Goal: Book appointment/travel/reservation

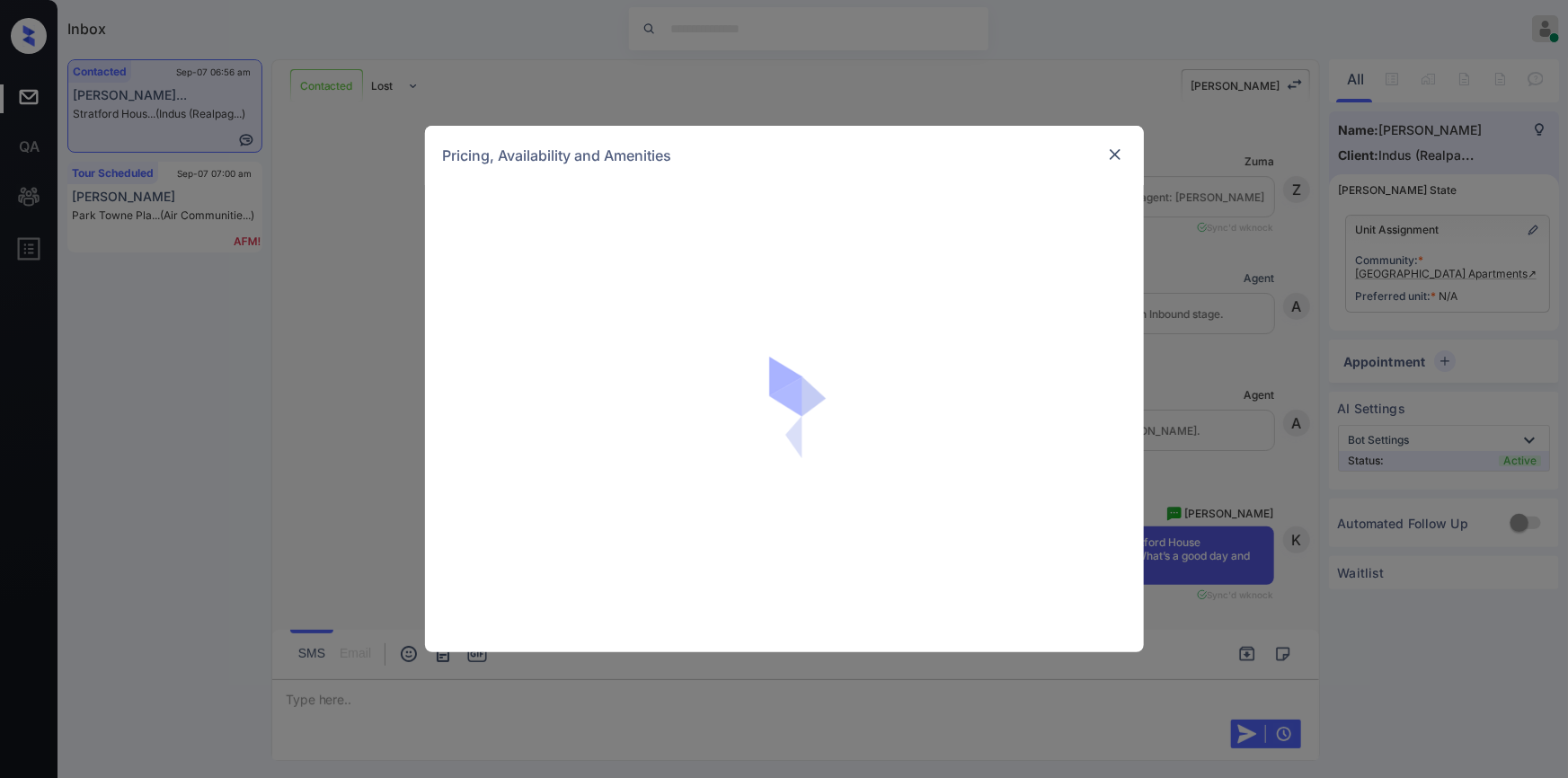
scroll to position [2174, 0]
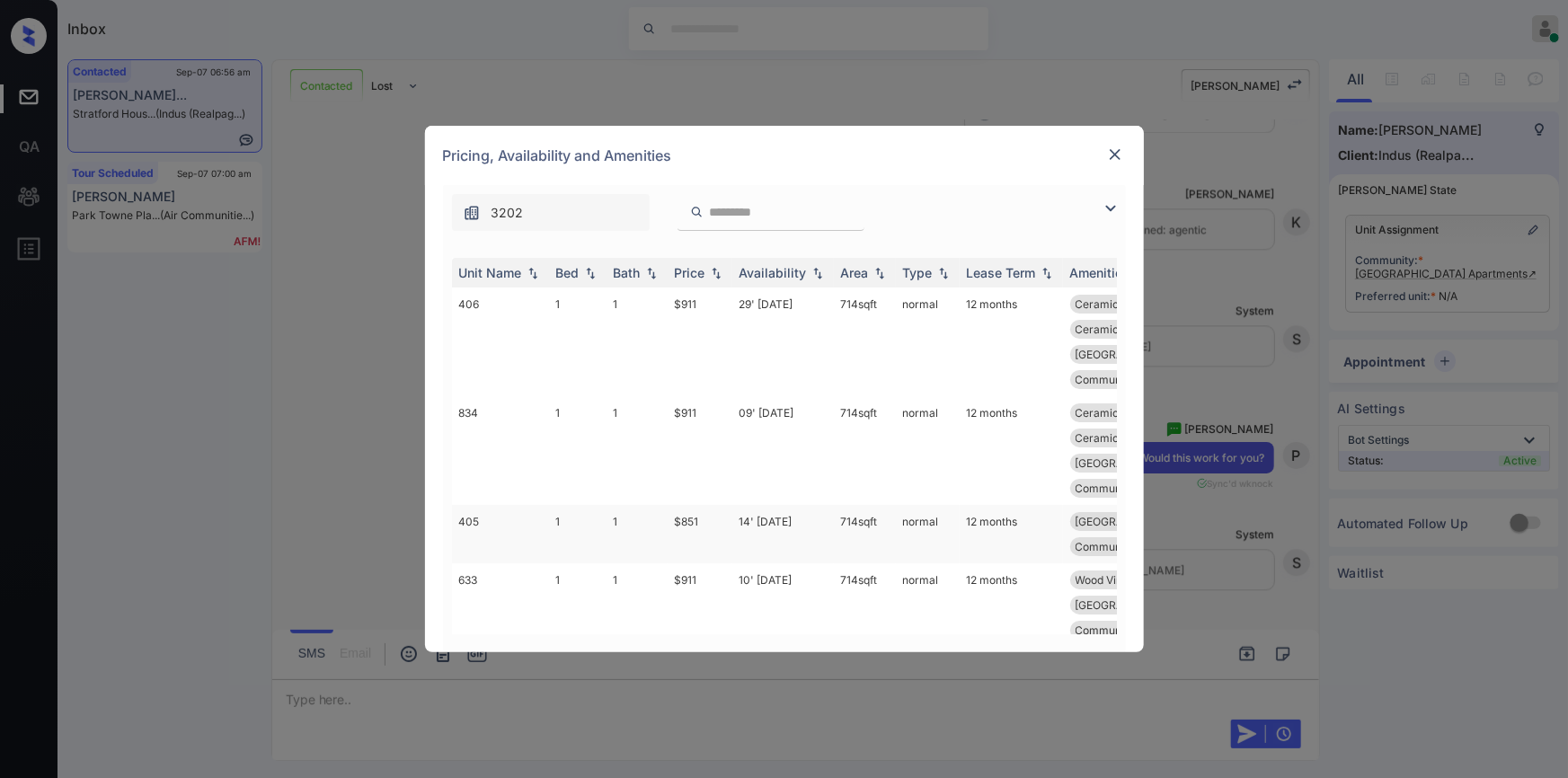
click at [694, 505] on td "$851" at bounding box center [700, 534] width 65 height 59
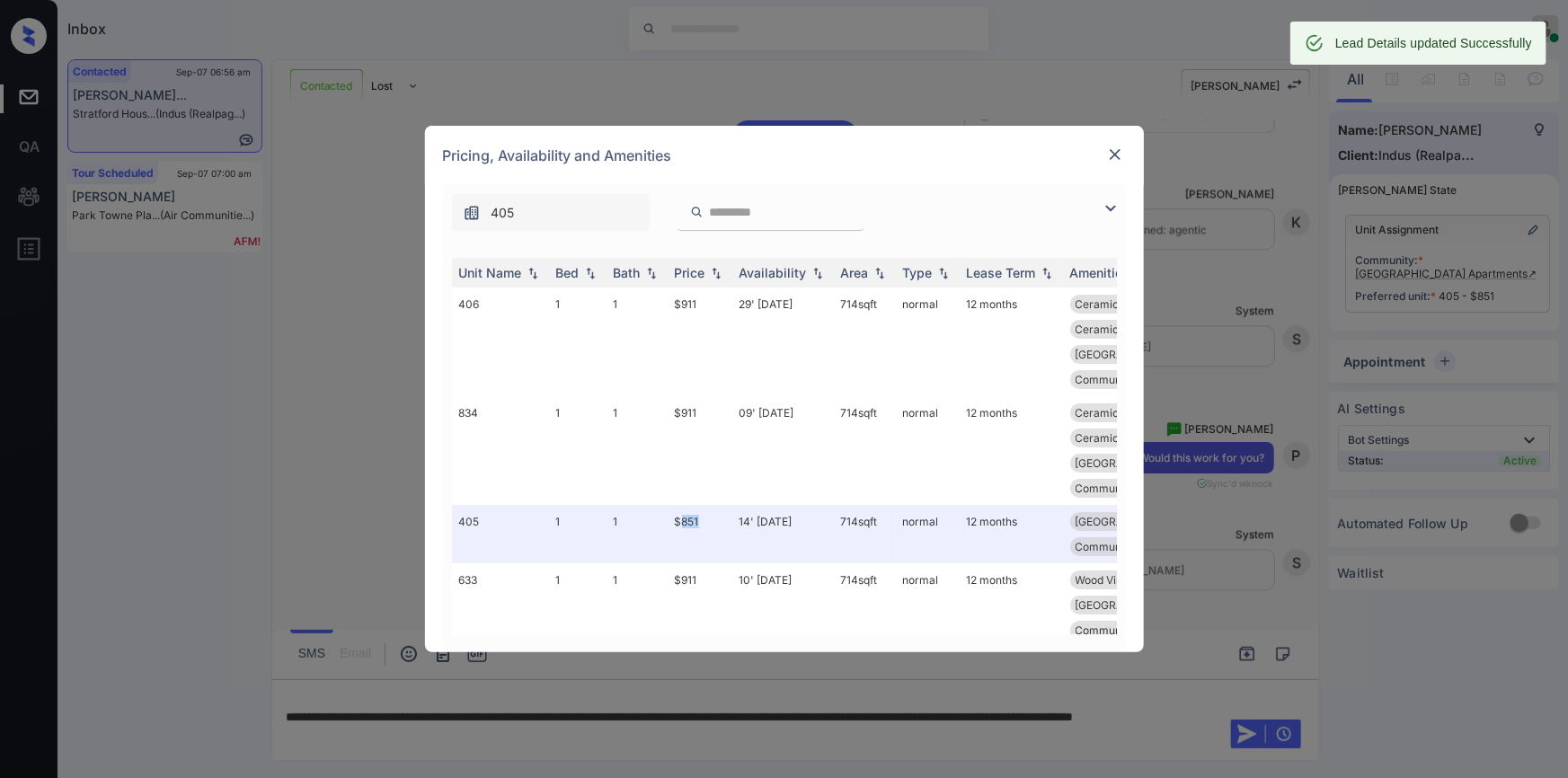
click at [1106, 152] on img at bounding box center [1115, 154] width 18 height 18
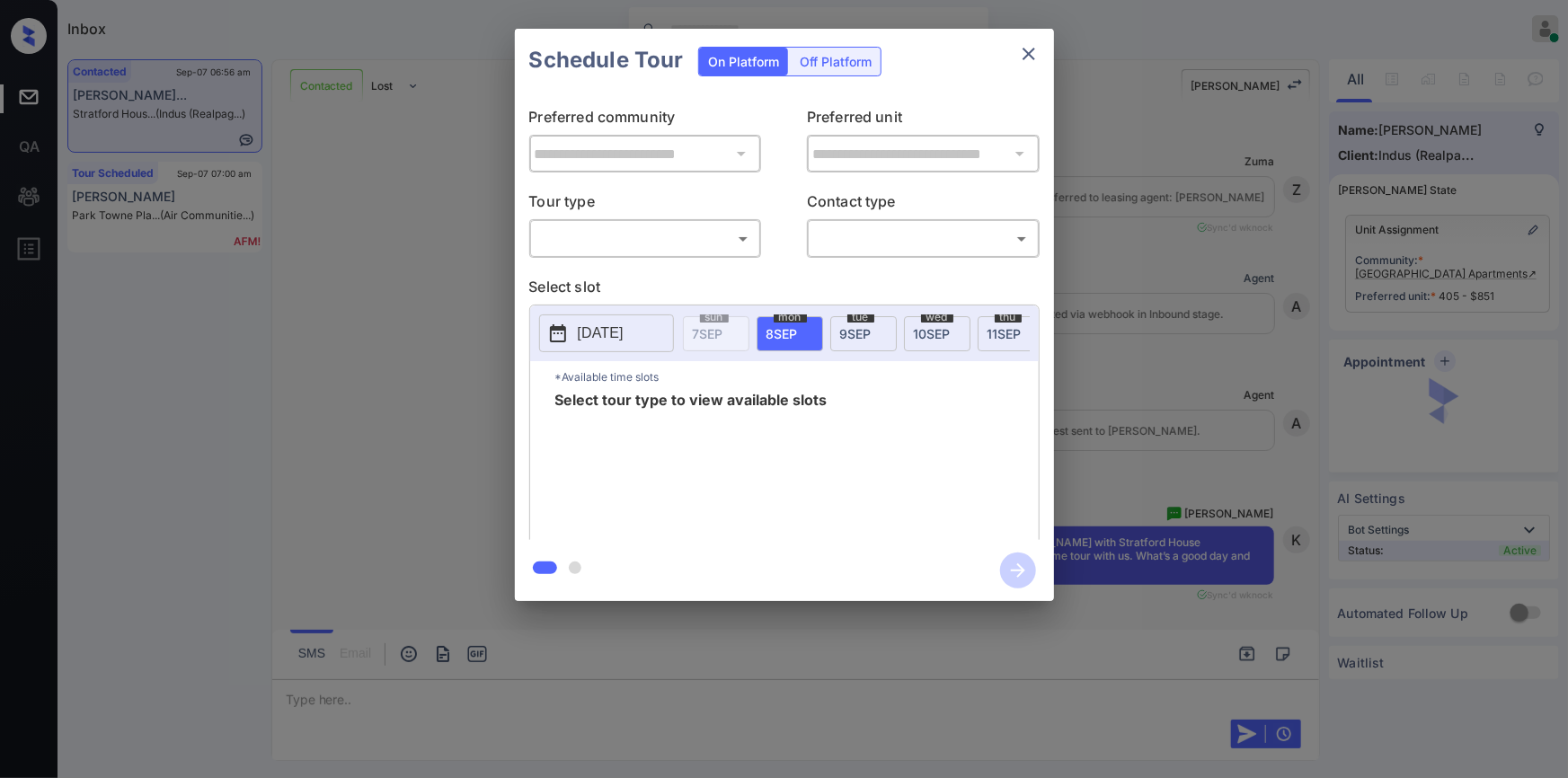
scroll to position [3200, 0]
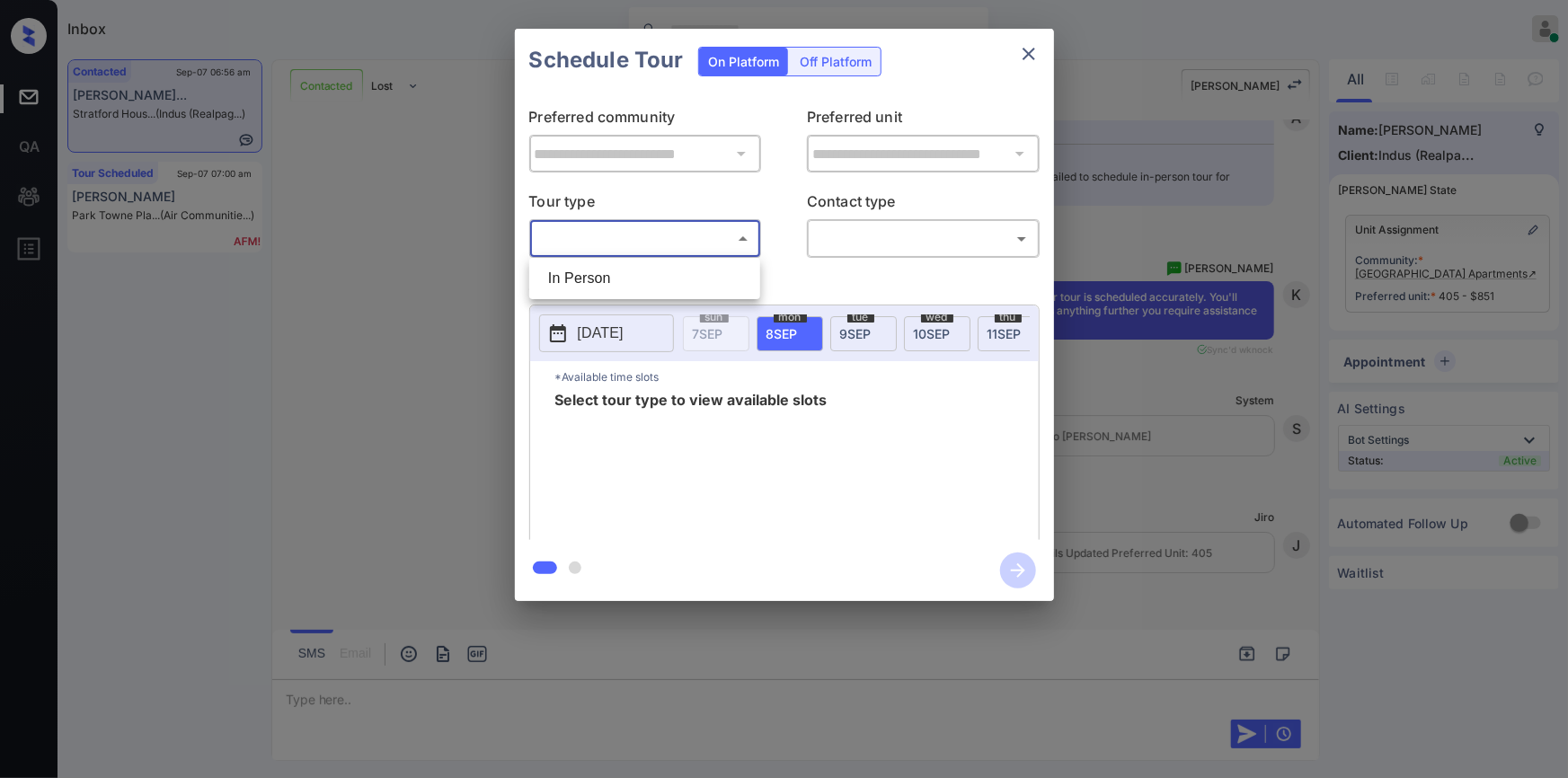
click at [612, 223] on body "Inbox Jiro Alonzo Online Set yourself offline Set yourself on break Profile Swi…" at bounding box center [784, 389] width 1568 height 778
click at [589, 274] on li "In Person" at bounding box center [645, 278] width 221 height 33
type input "********"
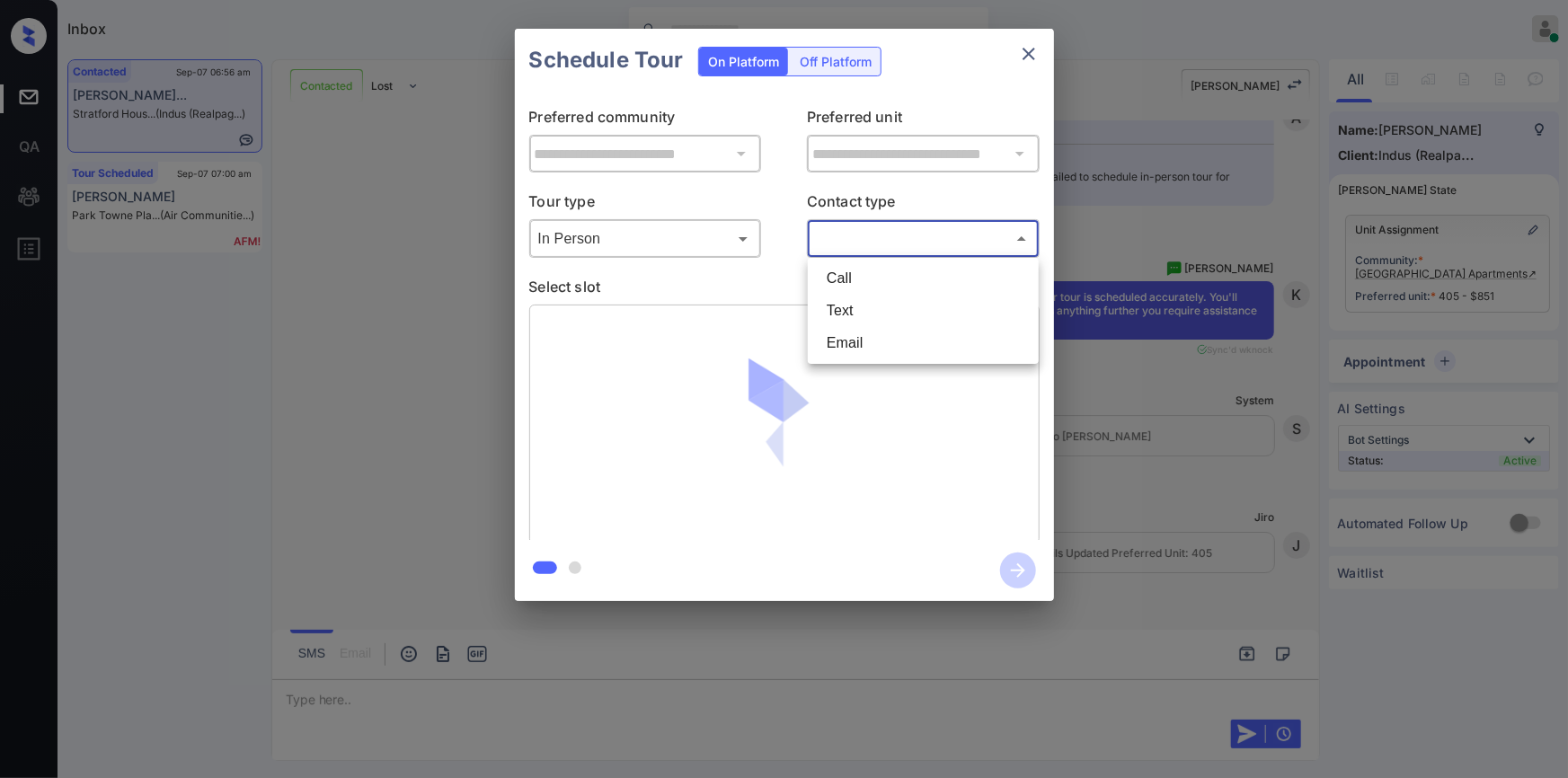
click at [873, 234] on body "Inbox Jiro Alonzo Online Set yourself offline Set yourself on break Profile Swi…" at bounding box center [784, 389] width 1568 height 778
click at [847, 303] on li "Text" at bounding box center [923, 311] width 221 height 33
type input "****"
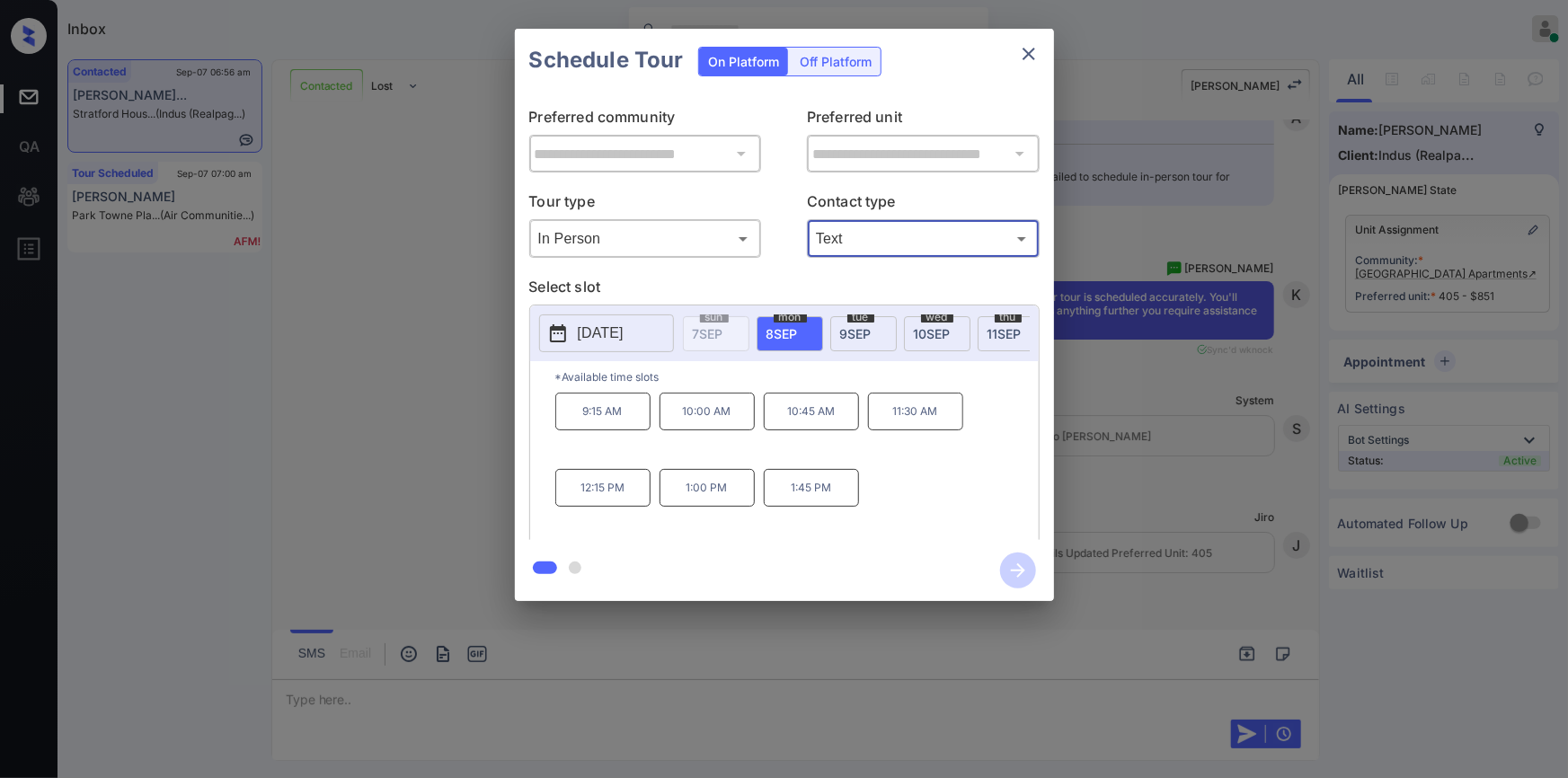
click at [688, 417] on p "10:00 AM" at bounding box center [707, 411] width 95 height 38
click at [1027, 575] on icon "button" at bounding box center [1018, 570] width 36 height 36
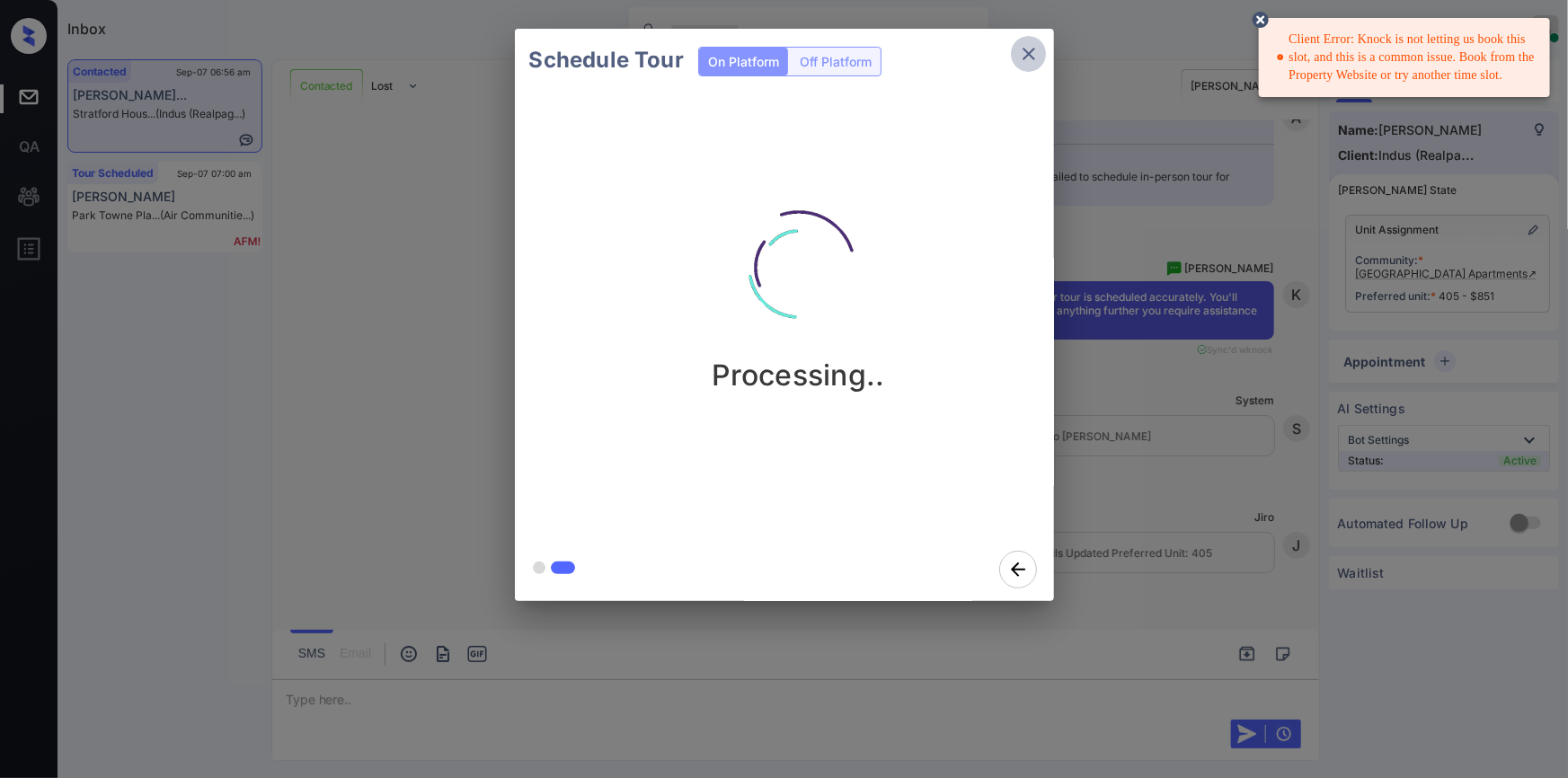
click at [1023, 45] on icon "close" at bounding box center [1028, 53] width 21 height 21
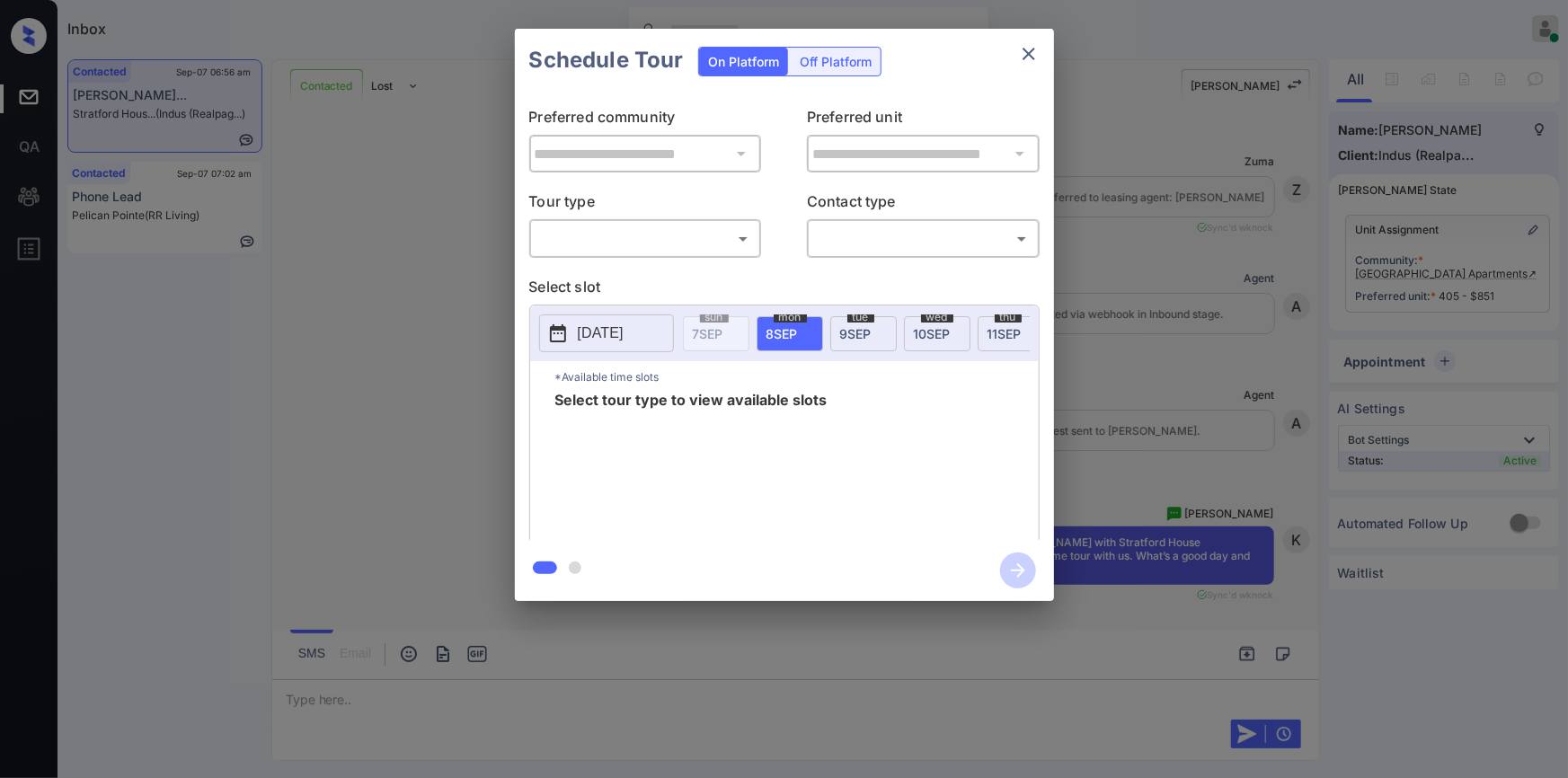
scroll to position [3200, 0]
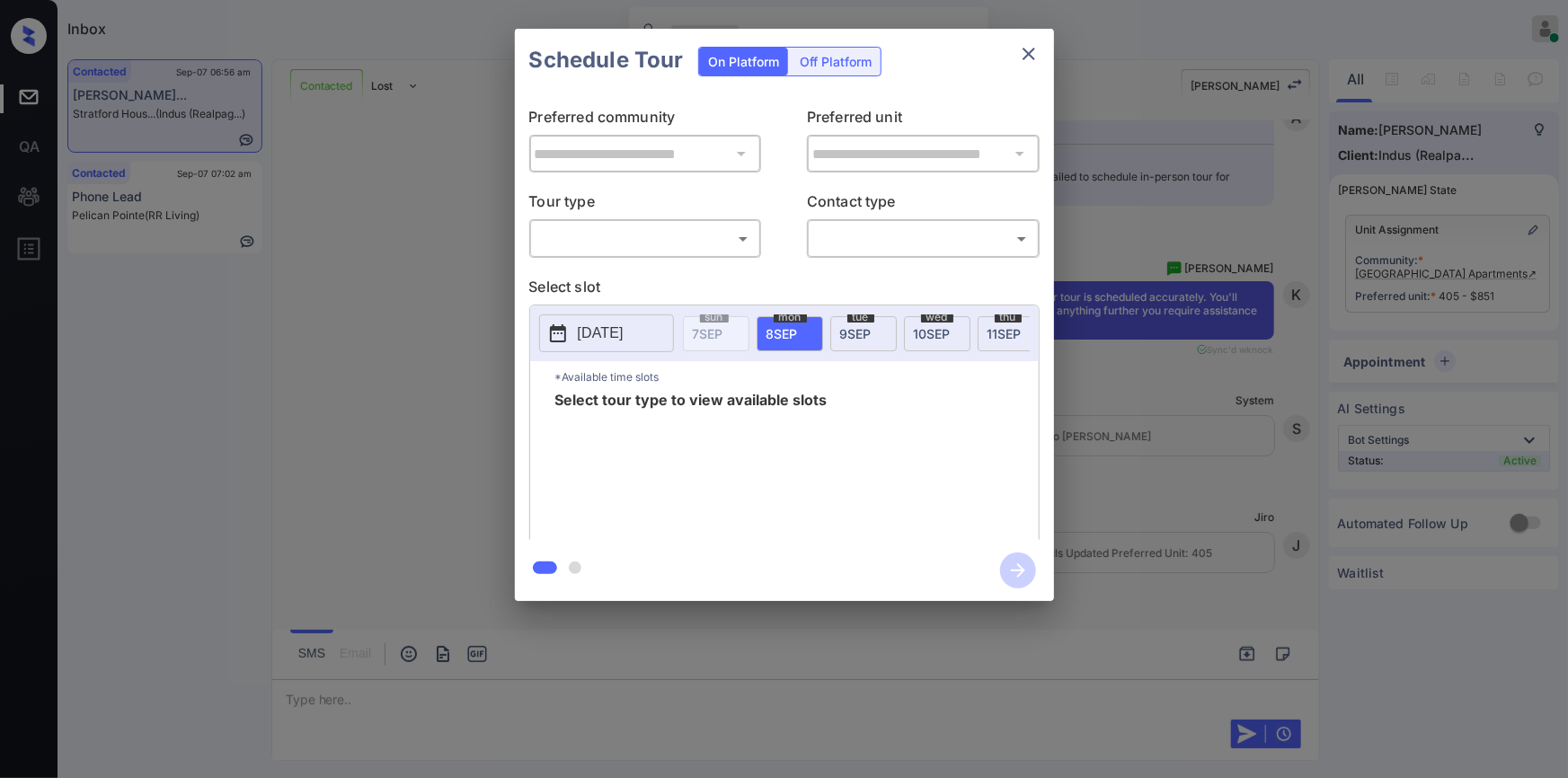
click at [825, 55] on div "Off Platform" at bounding box center [836, 61] width 90 height 28
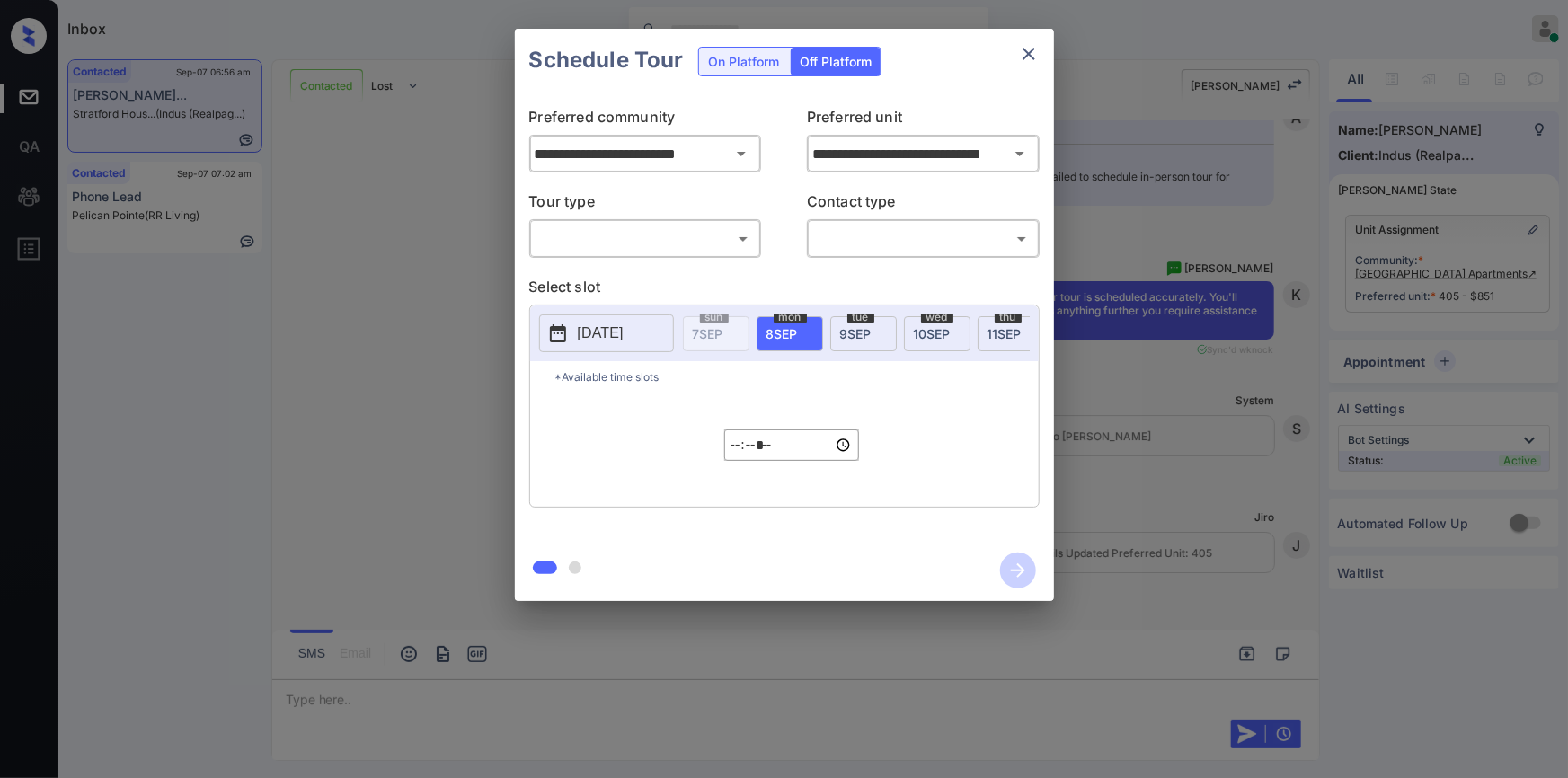
click at [650, 235] on body "Inbox Jiro Alonzo Online Set yourself offline Set yourself on break Profile Swi…" at bounding box center [784, 389] width 1568 height 778
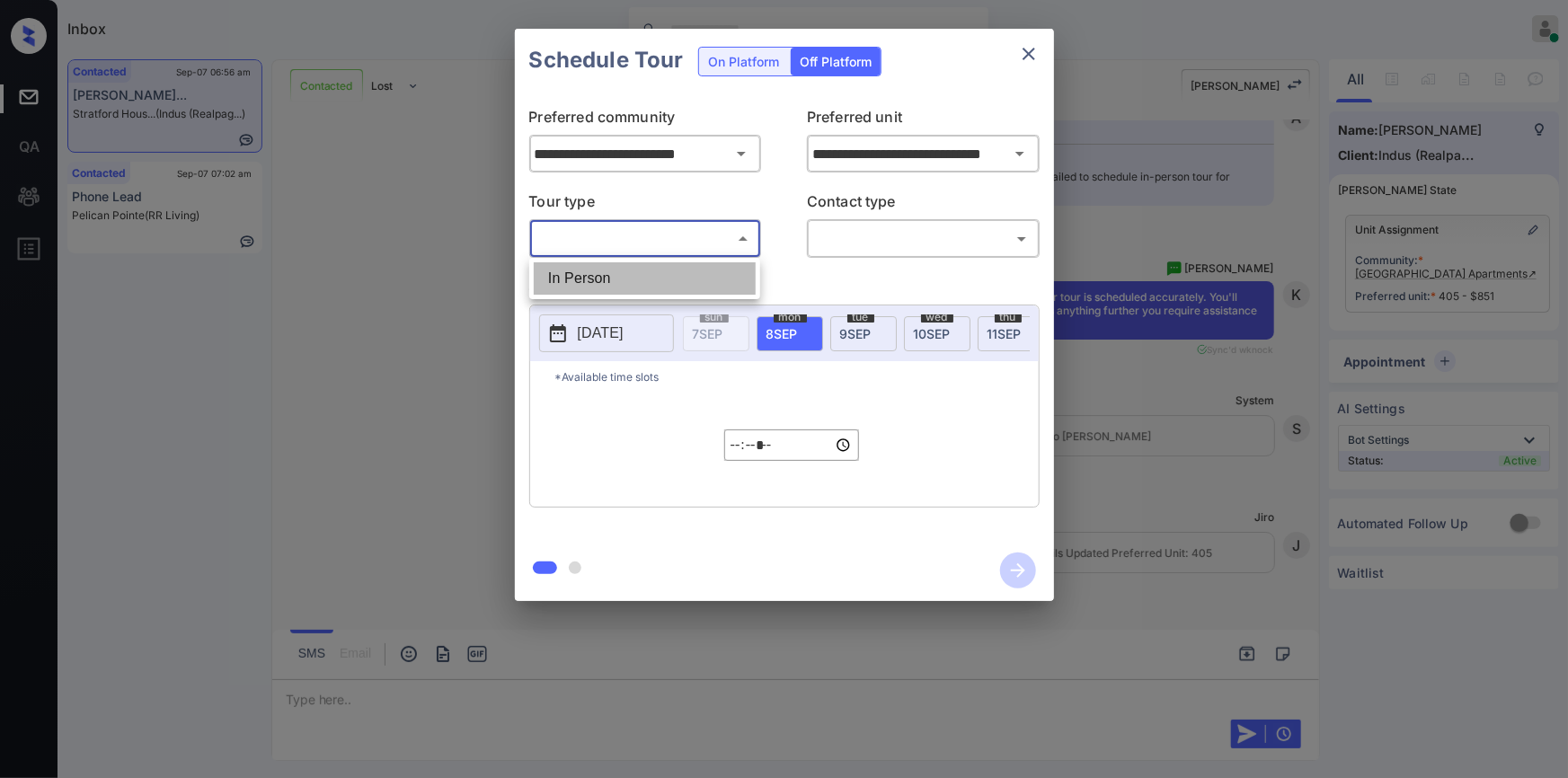
drag, startPoint x: 612, startPoint y: 277, endPoint x: 893, endPoint y: 249, distance: 282.4
click at [617, 278] on li "In Person" at bounding box center [645, 278] width 221 height 33
type input "********"
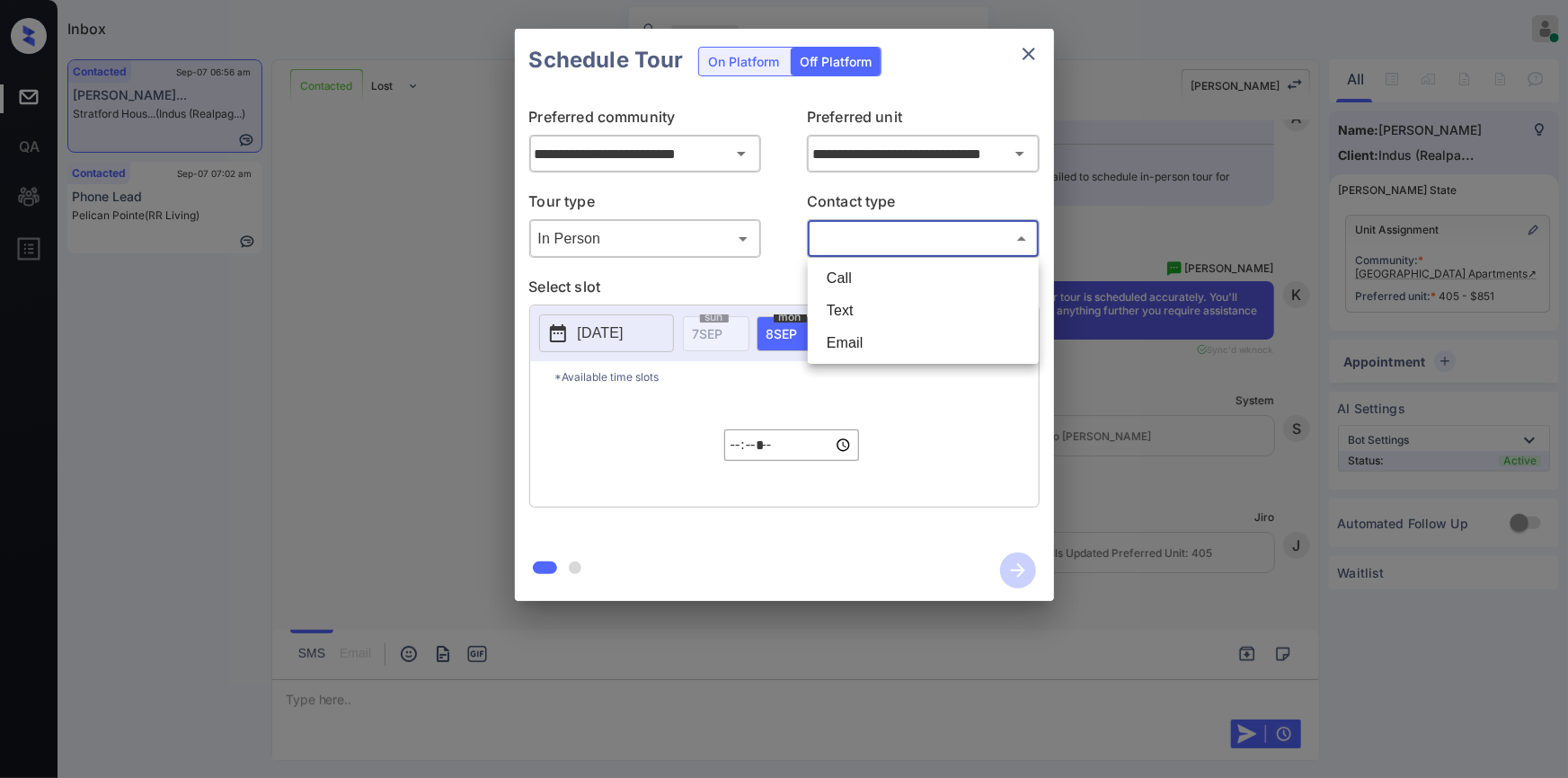
click at [896, 247] on body "Inbox Jiro Alonzo Online Set yourself offline Set yourself on break Profile Swi…" at bounding box center [784, 389] width 1568 height 778
click at [851, 315] on li "Text" at bounding box center [923, 311] width 221 height 33
type input "****"
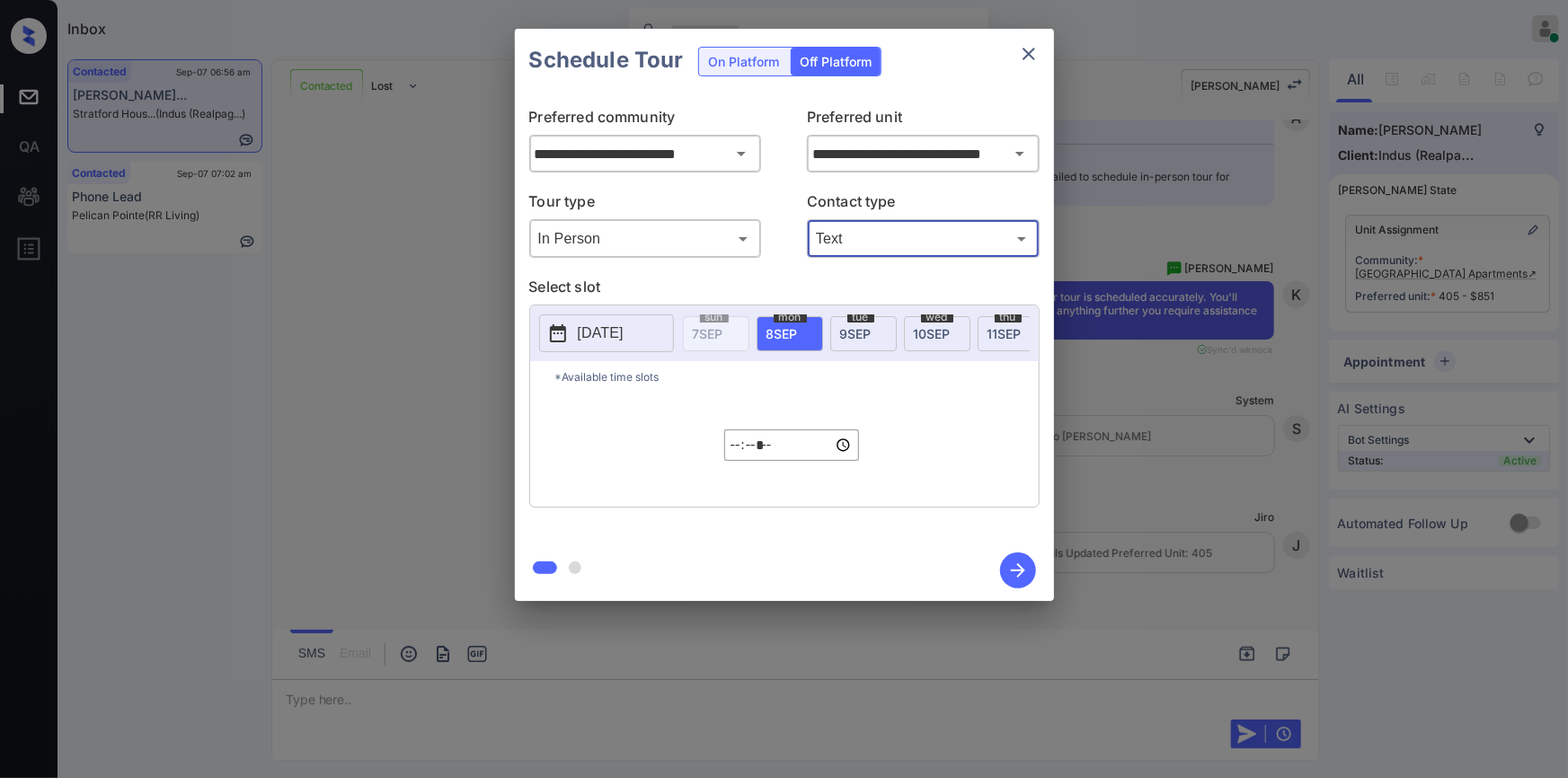
click at [596, 334] on p "2025-09-07" at bounding box center [600, 333] width 46 height 21
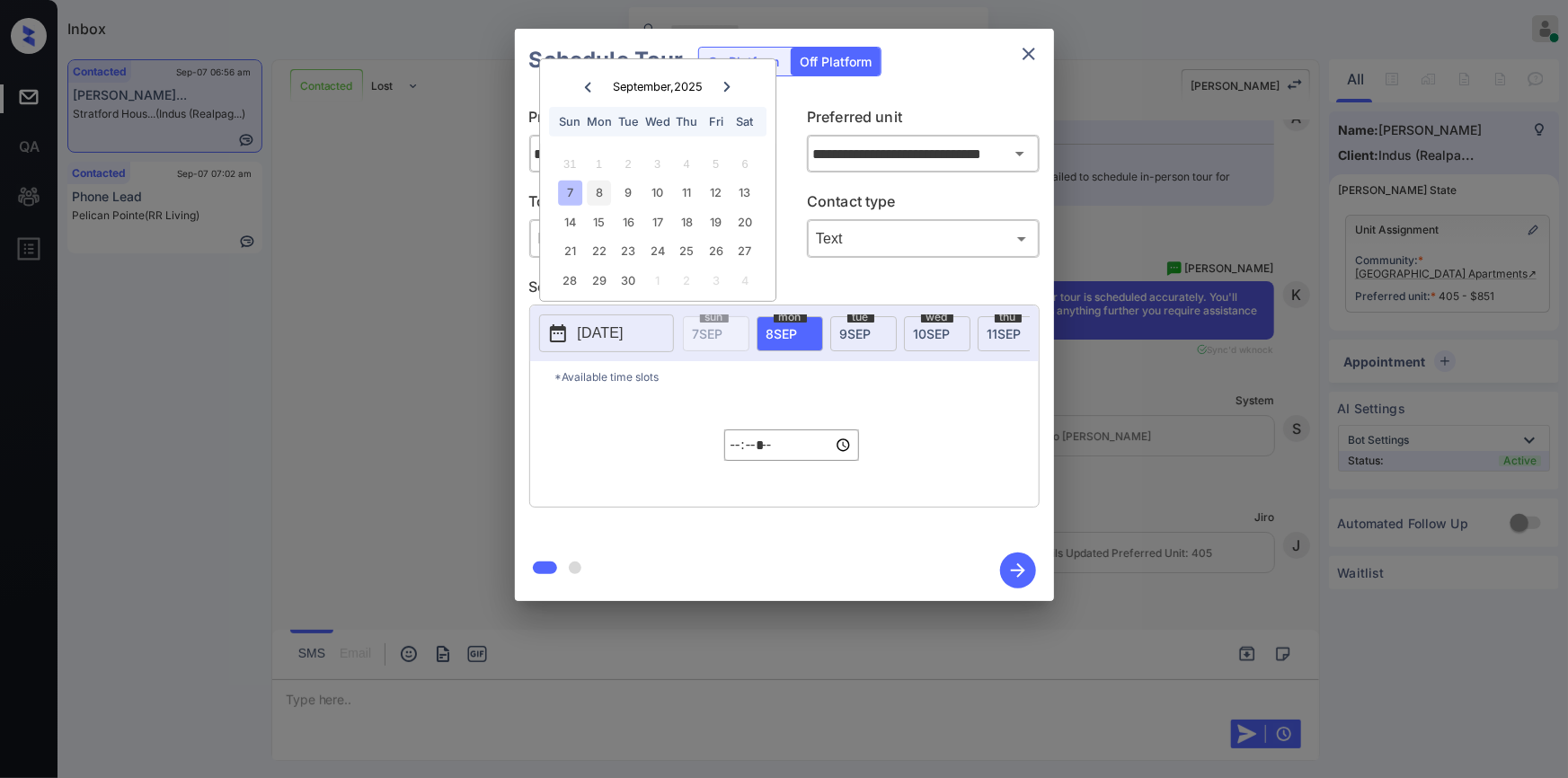
click at [602, 193] on div "8" at bounding box center [598, 193] width 24 height 24
click at [733, 453] on input "*****" at bounding box center [791, 446] width 135 height 32
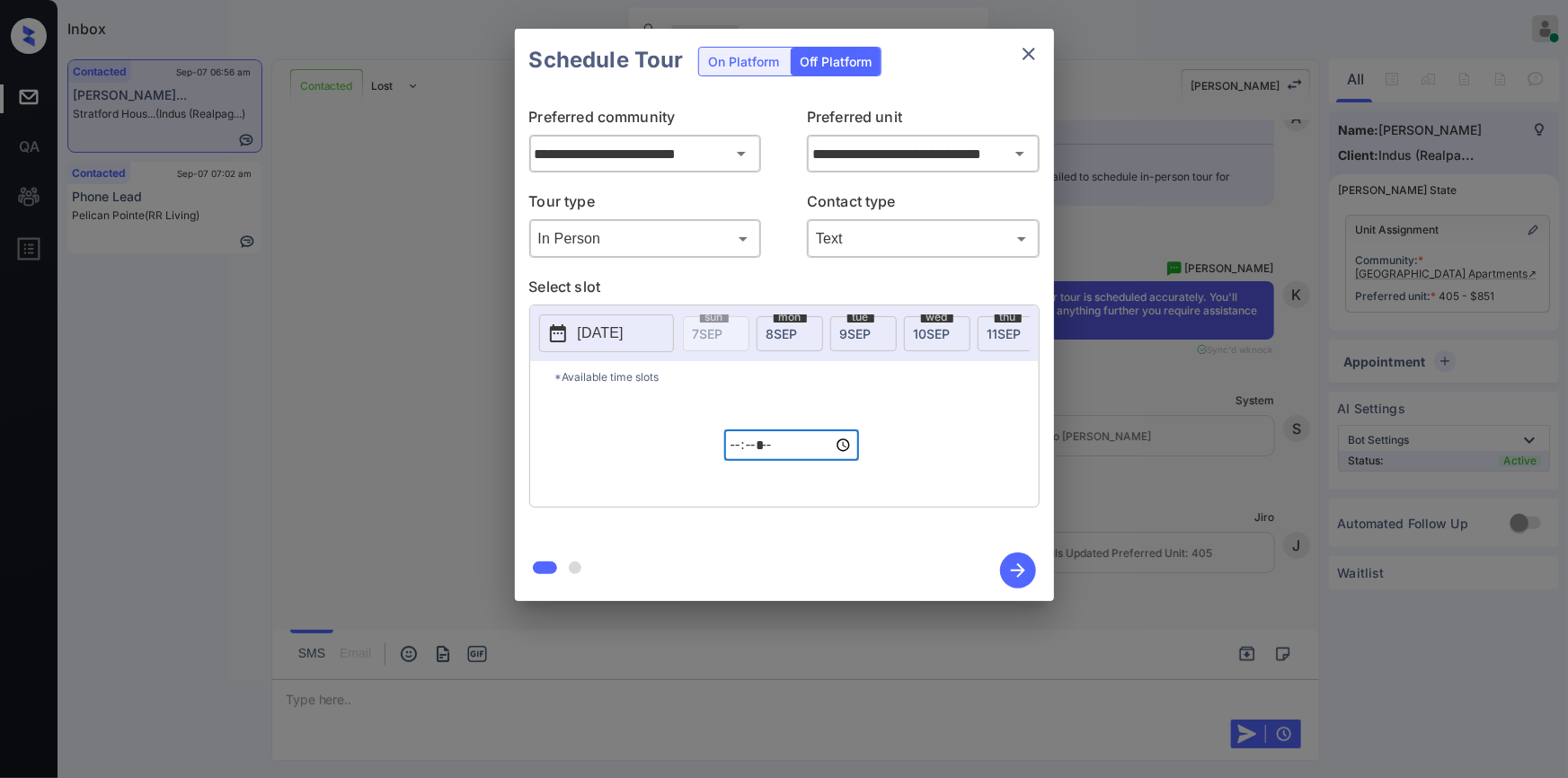
type input "*****"
click at [1011, 572] on icon "button" at bounding box center [1018, 570] width 36 height 36
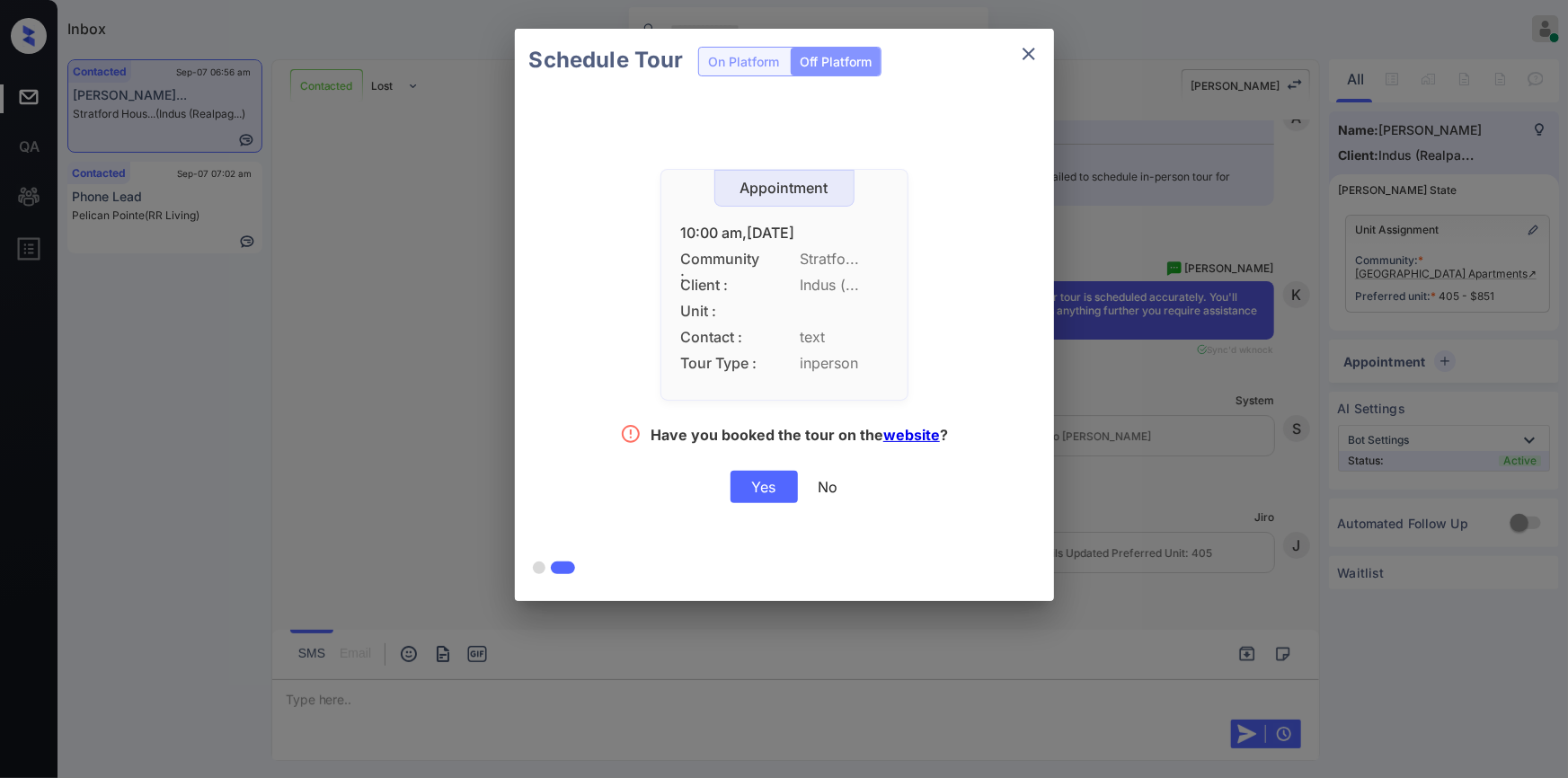
click at [775, 482] on div "Yes" at bounding box center [764, 487] width 67 height 33
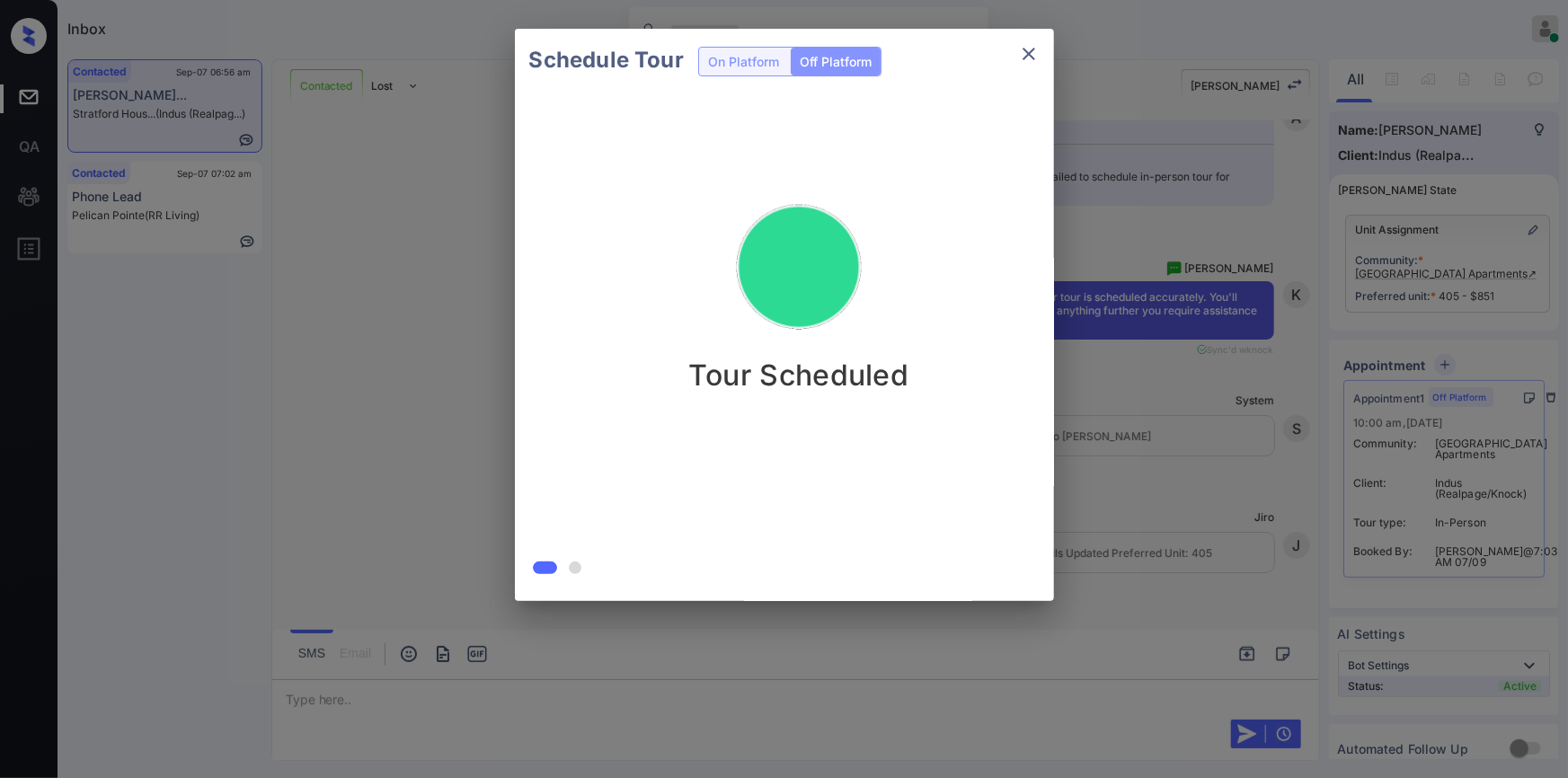
click at [1039, 48] on icon "close" at bounding box center [1028, 53] width 21 height 21
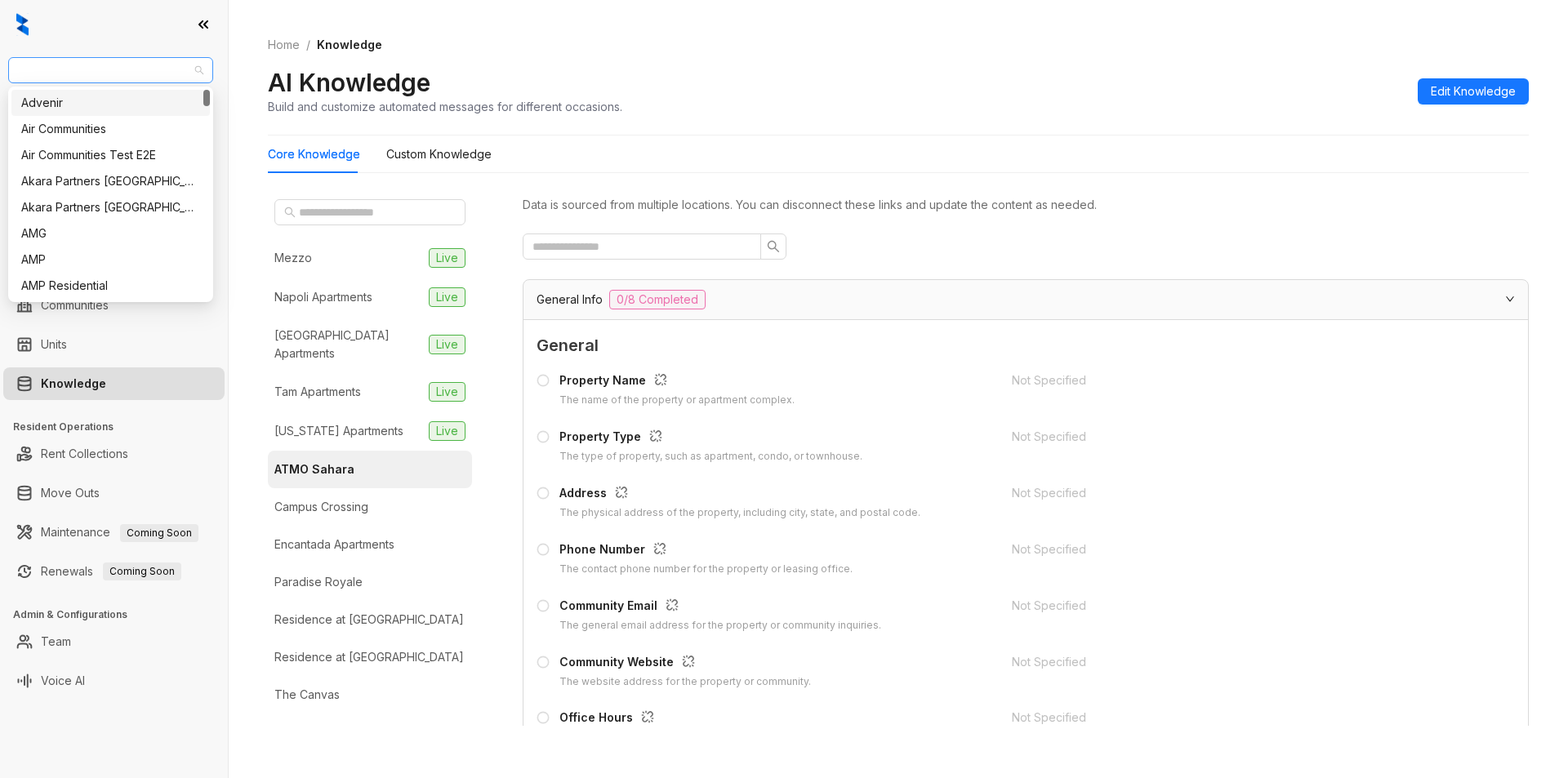
click at [165, 69] on span "United Apartment Group" at bounding box center [110, 70] width 185 height 25
type input "****"
click at [92, 91] on div "Case and Associates" at bounding box center [111, 102] width 199 height 26
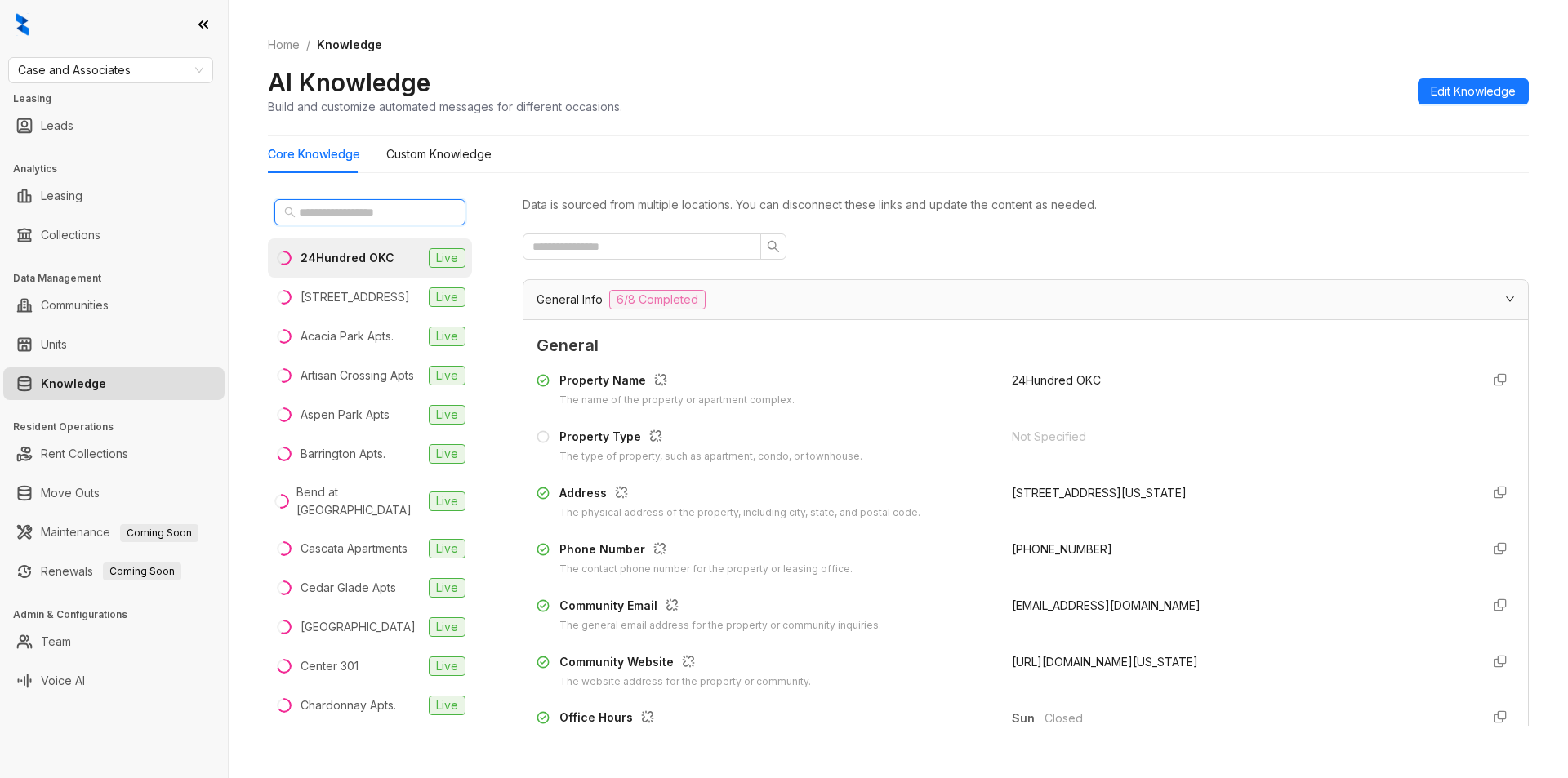
click at [361, 215] on input "text" at bounding box center [370, 211] width 144 height 18
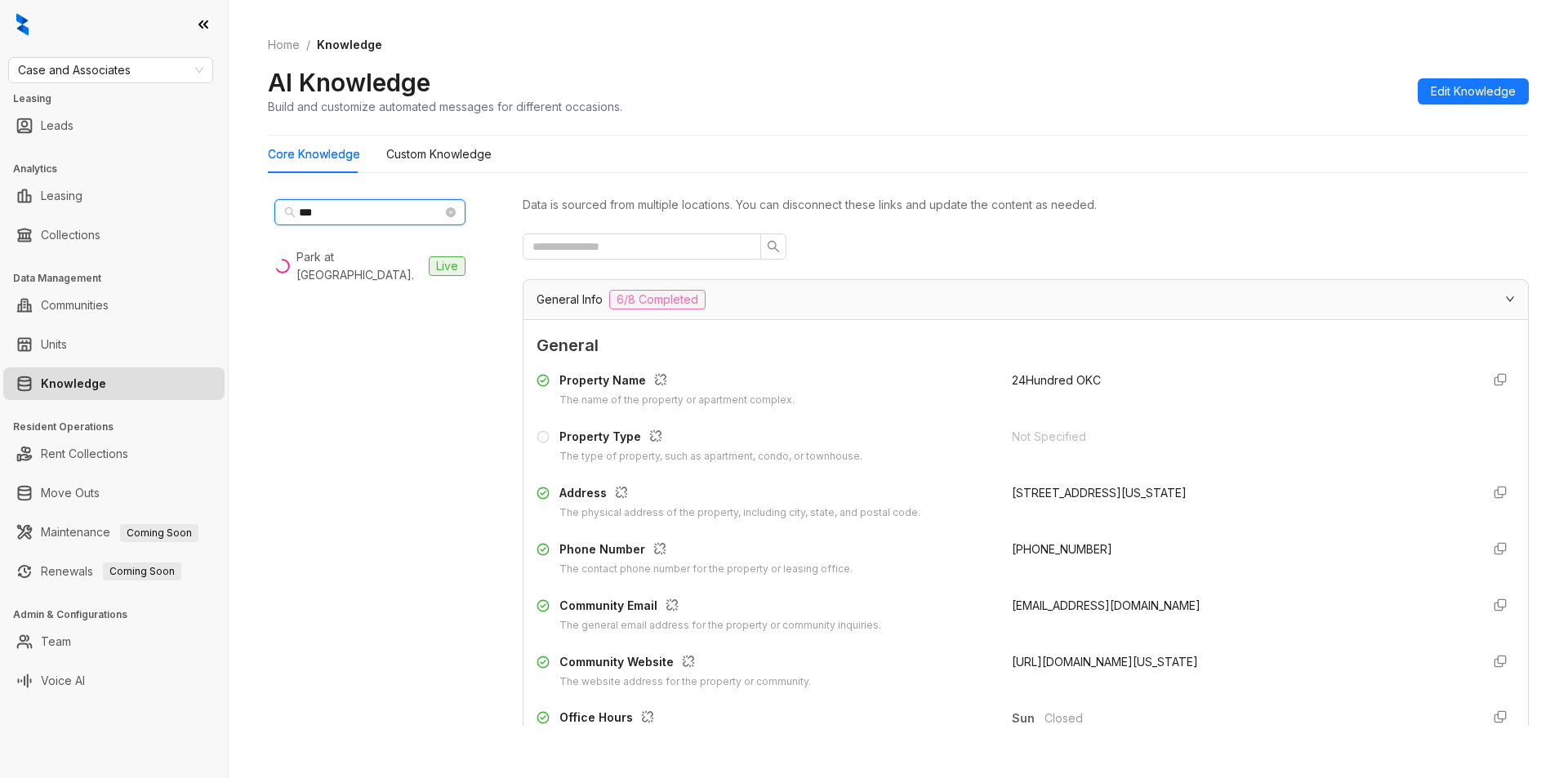
type input "**"
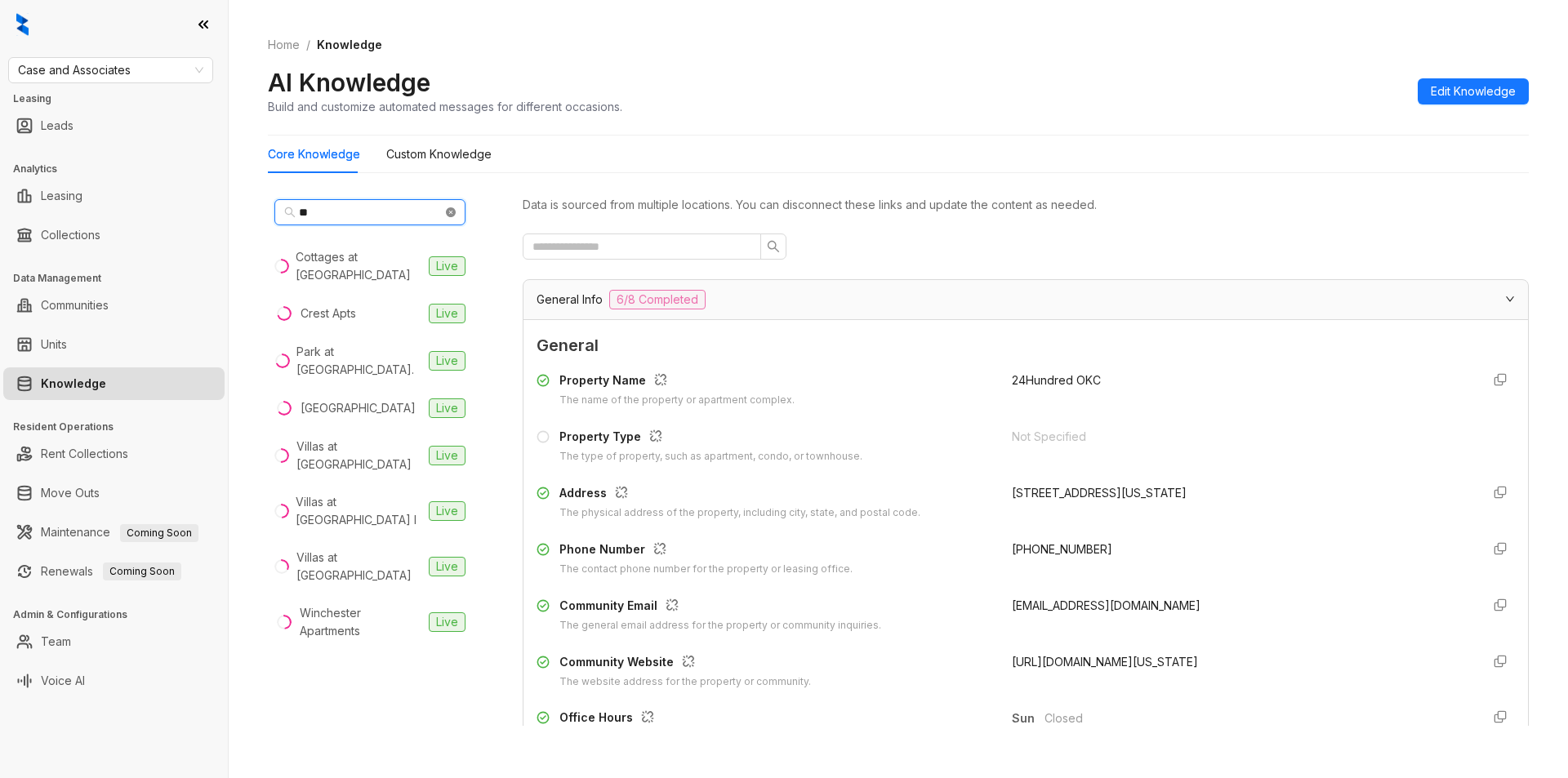
click at [450, 210] on icon "close-circle" at bounding box center [451, 212] width 10 height 10
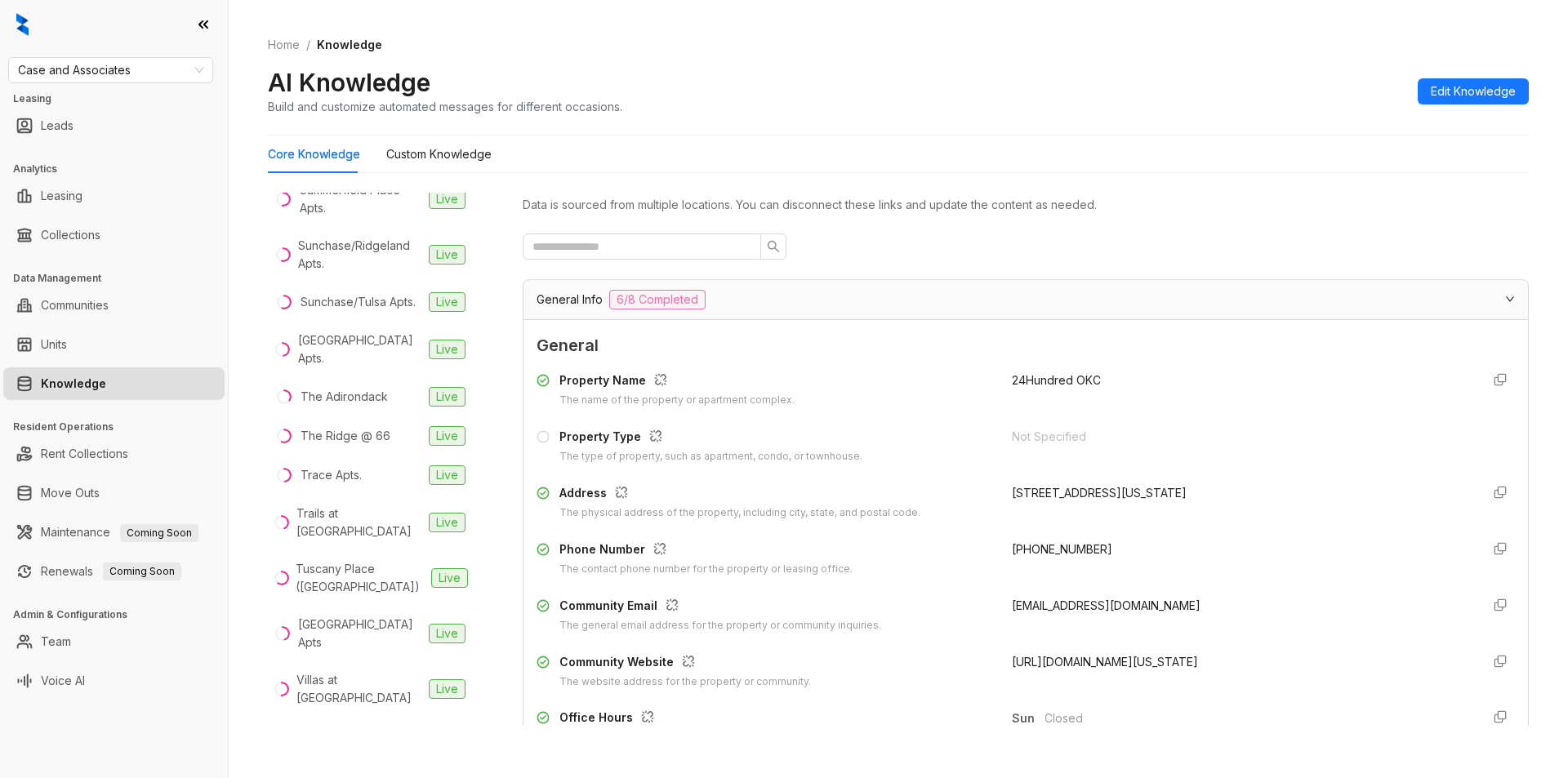
scroll to position [3145, 0]
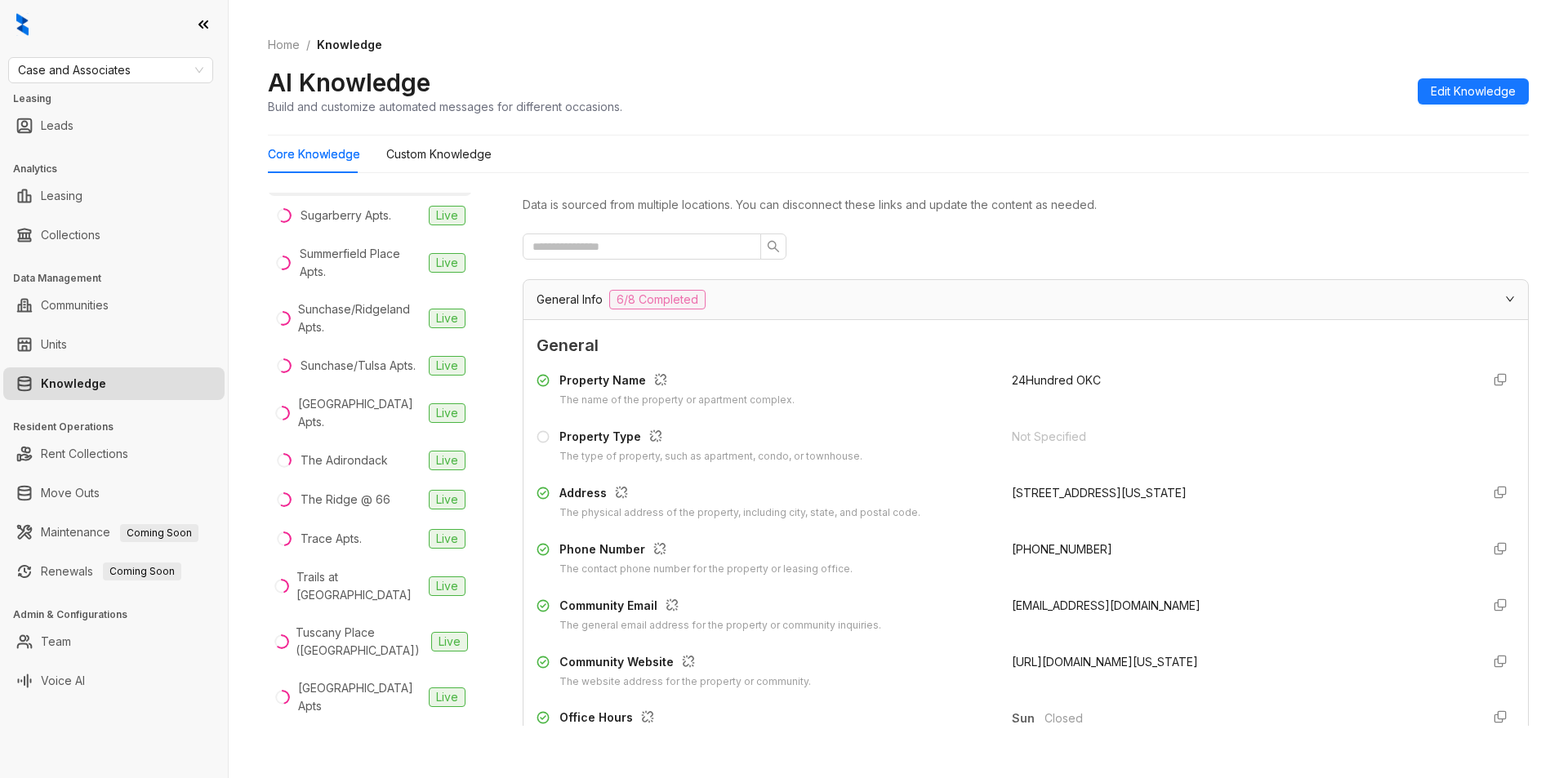
click at [361, 185] on div "Stonehorse Crossing" at bounding box center [358, 176] width 115 height 18
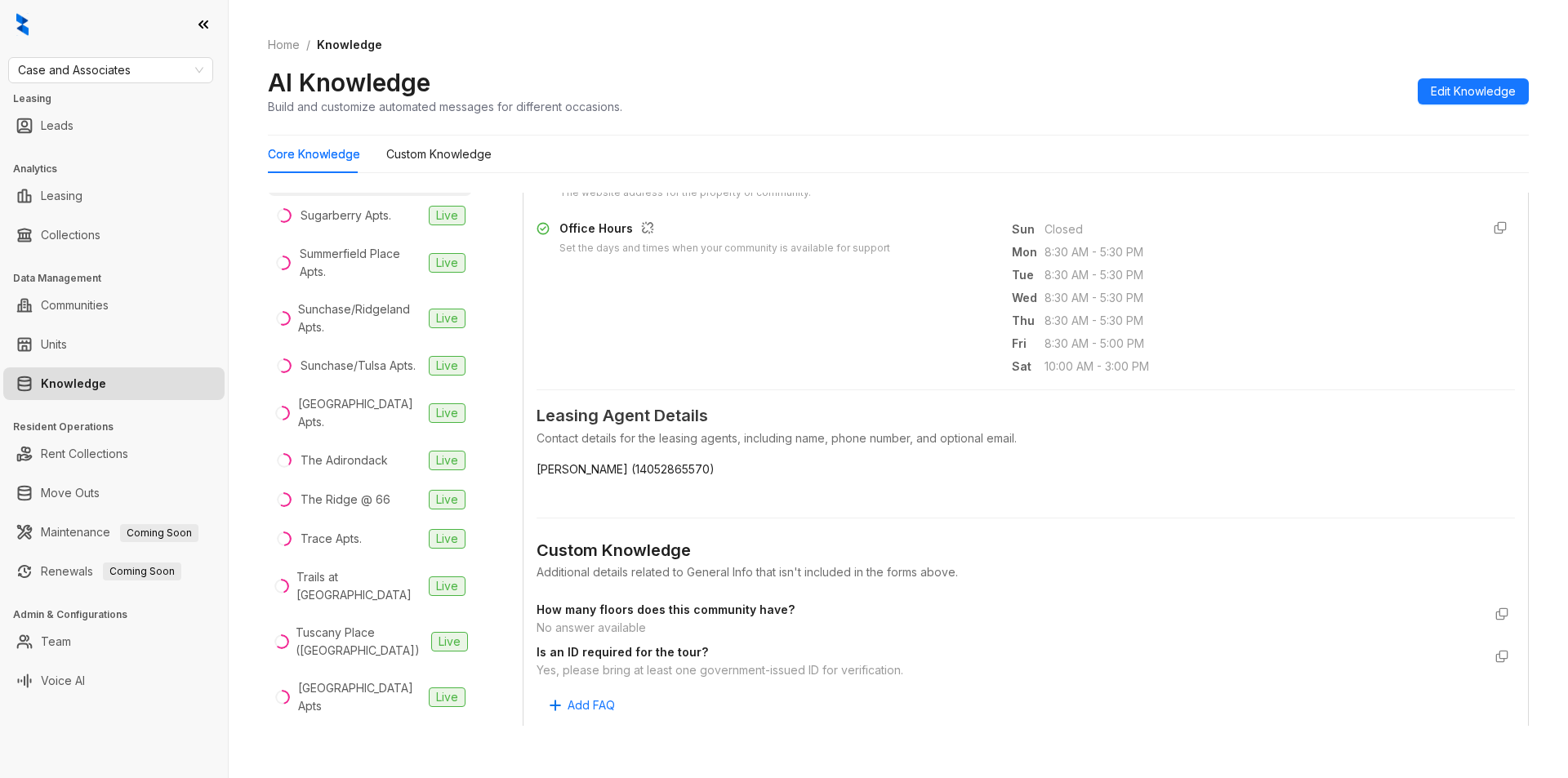
scroll to position [469, 0]
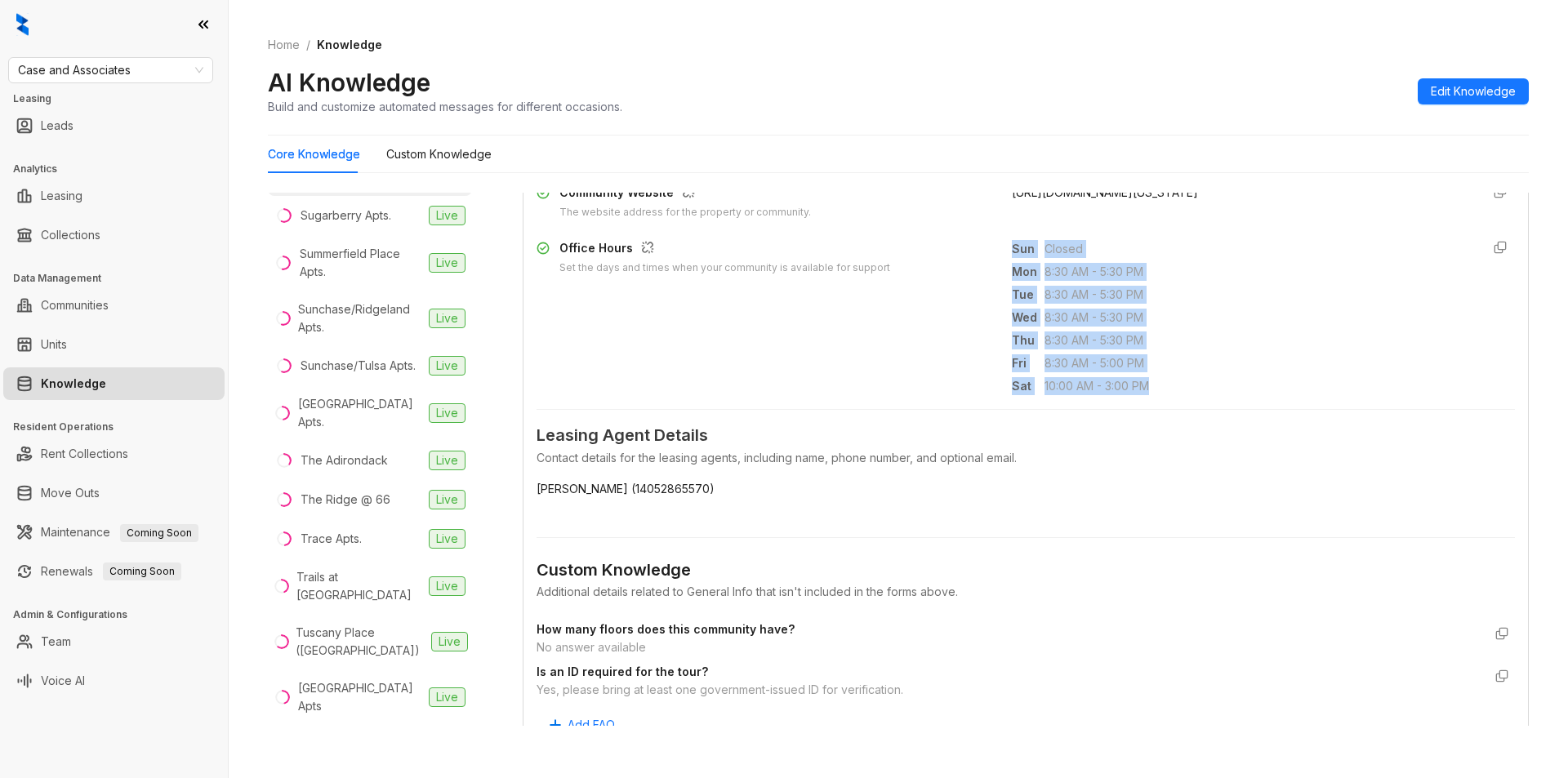
drag, startPoint x: 990, startPoint y: 251, endPoint x: 1176, endPoint y: 387, distance: 230.4
click at [1176, 387] on div "Office Hours Set the days and times when your community is available for suppor…" at bounding box center [1025, 317] width 979 height 156
copy div "Sun Closed Mon 8:30 AM - 5:30 PM Tue 8:30 AM - 5:30 PM Wed 8:30 AM - 5:30 PM Th…"
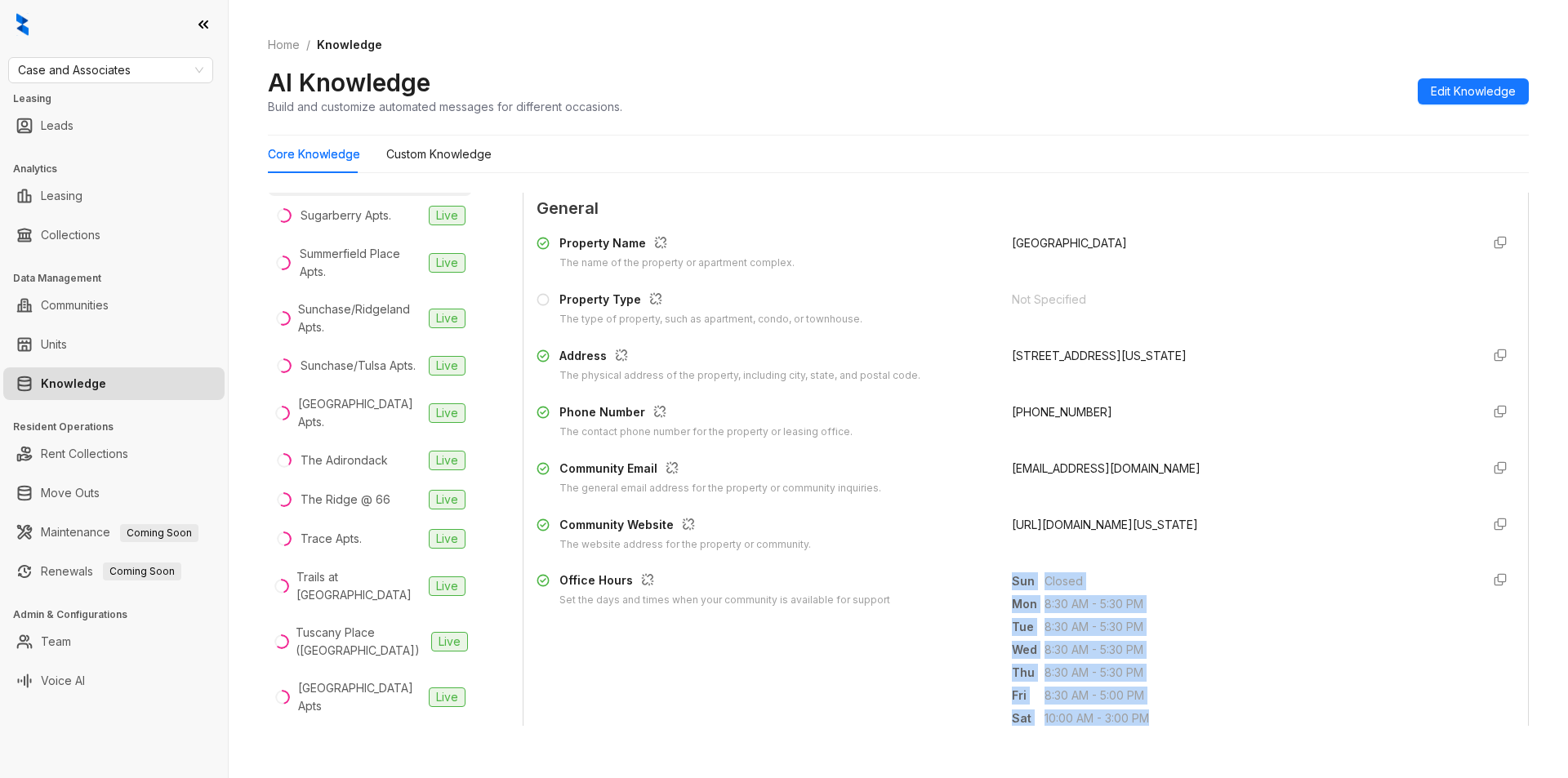
scroll to position [0, 0]
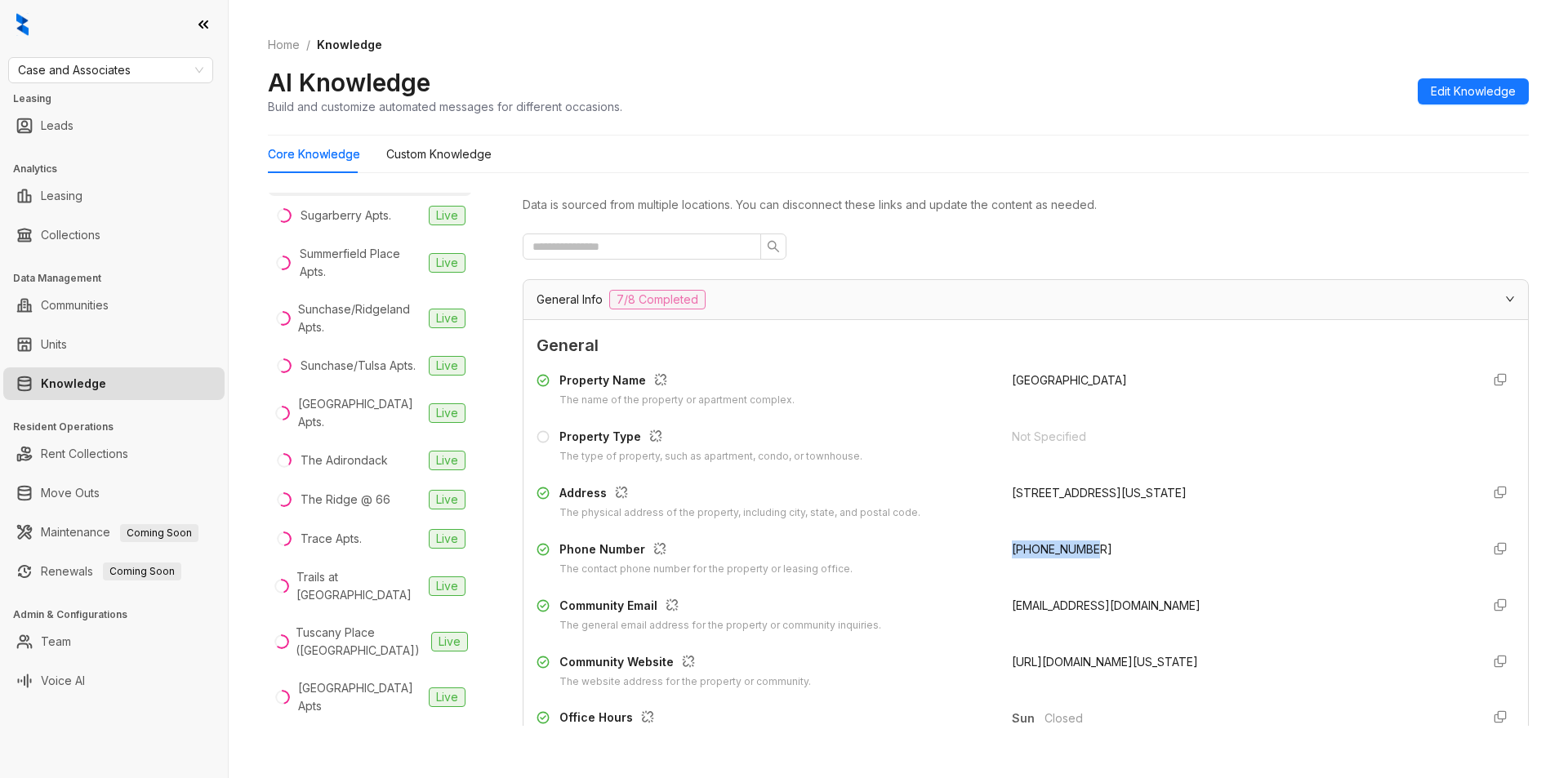
drag, startPoint x: 1003, startPoint y: 551, endPoint x: 1099, endPoint y: 543, distance: 96.3
click at [1099, 543] on div "+14052865570" at bounding box center [1239, 558] width 456 height 36
copy span "+14052865570"
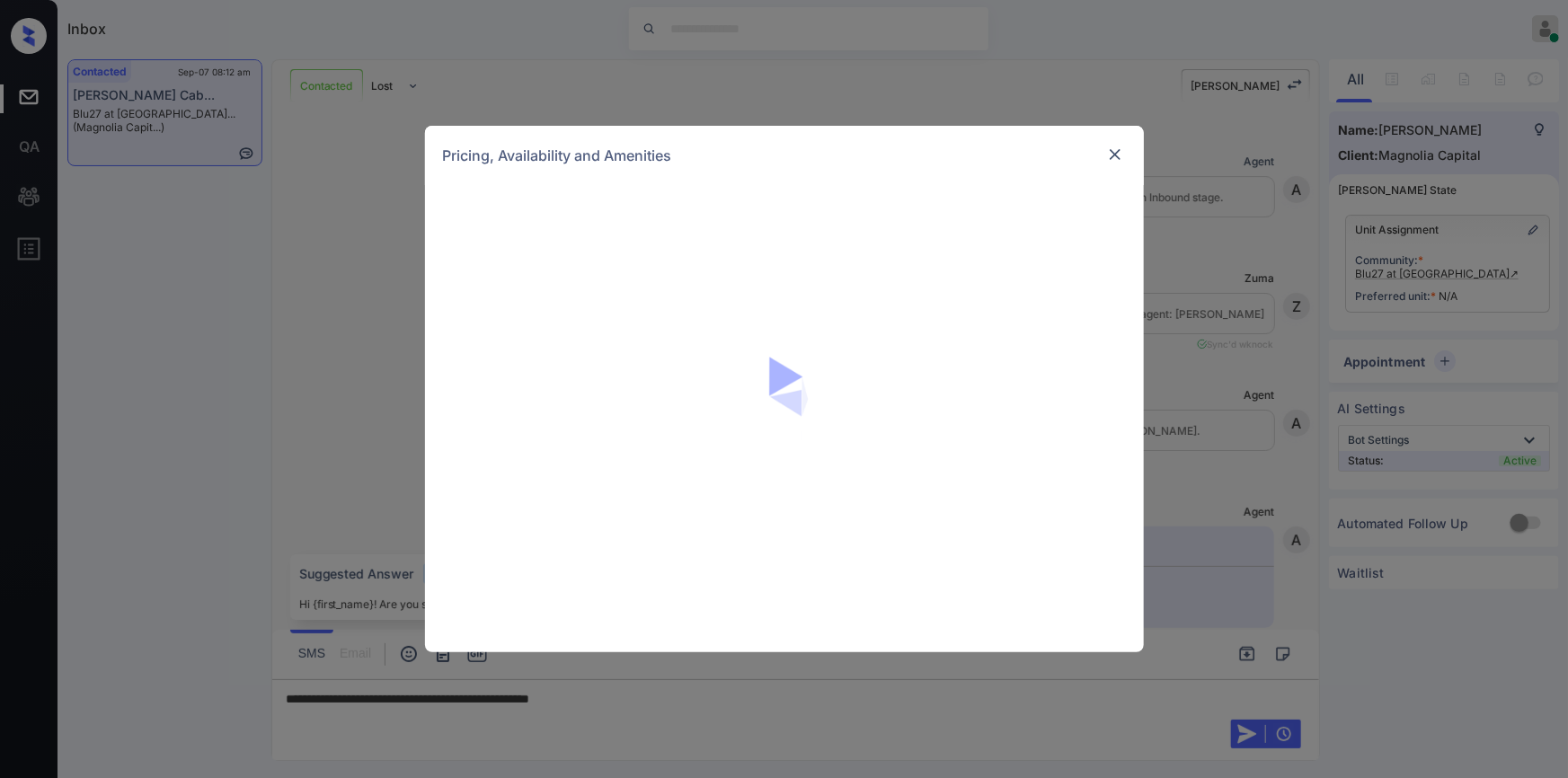
scroll to position [948, 0]
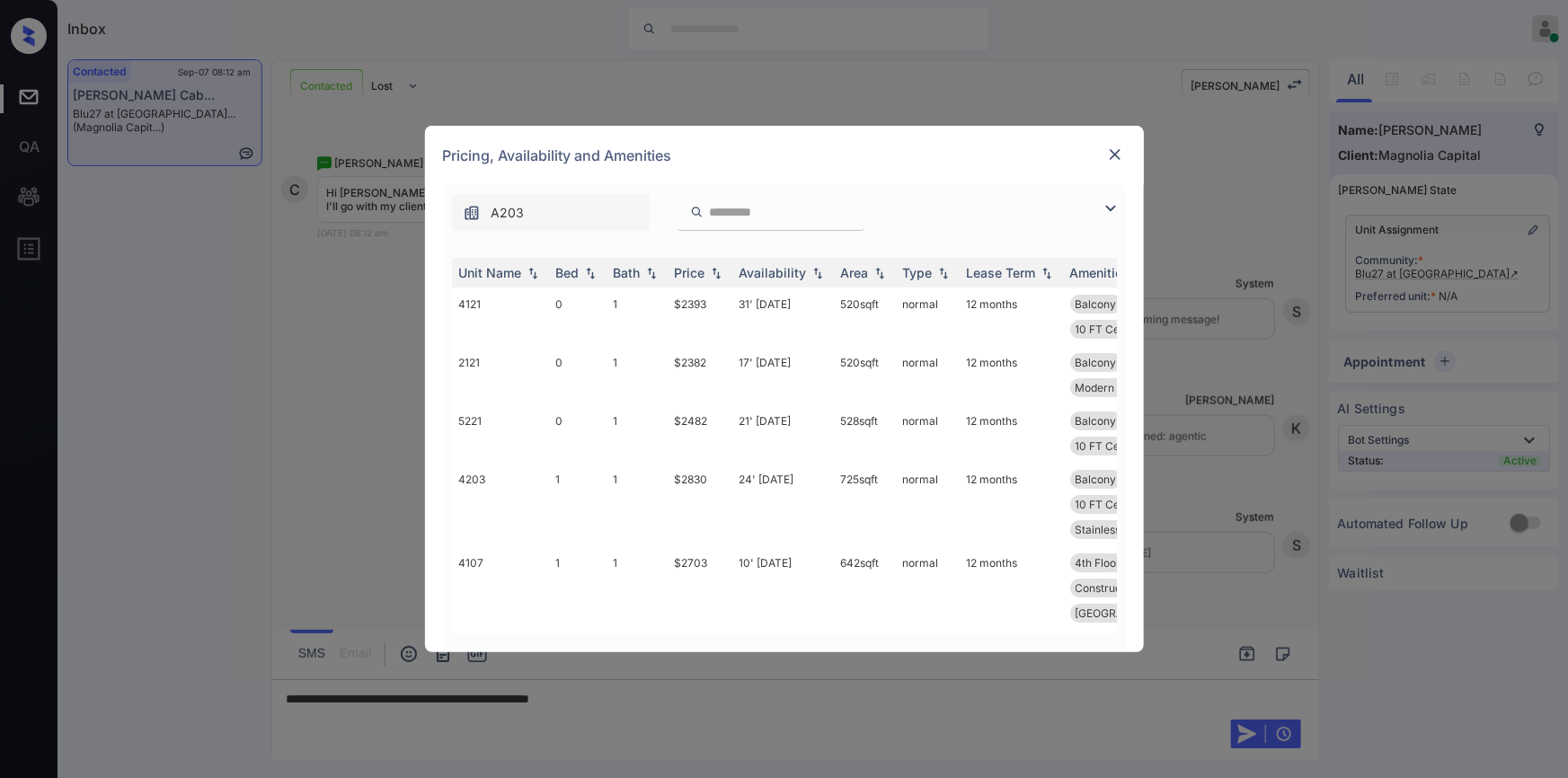
click at [1108, 205] on img at bounding box center [1110, 208] width 21 height 21
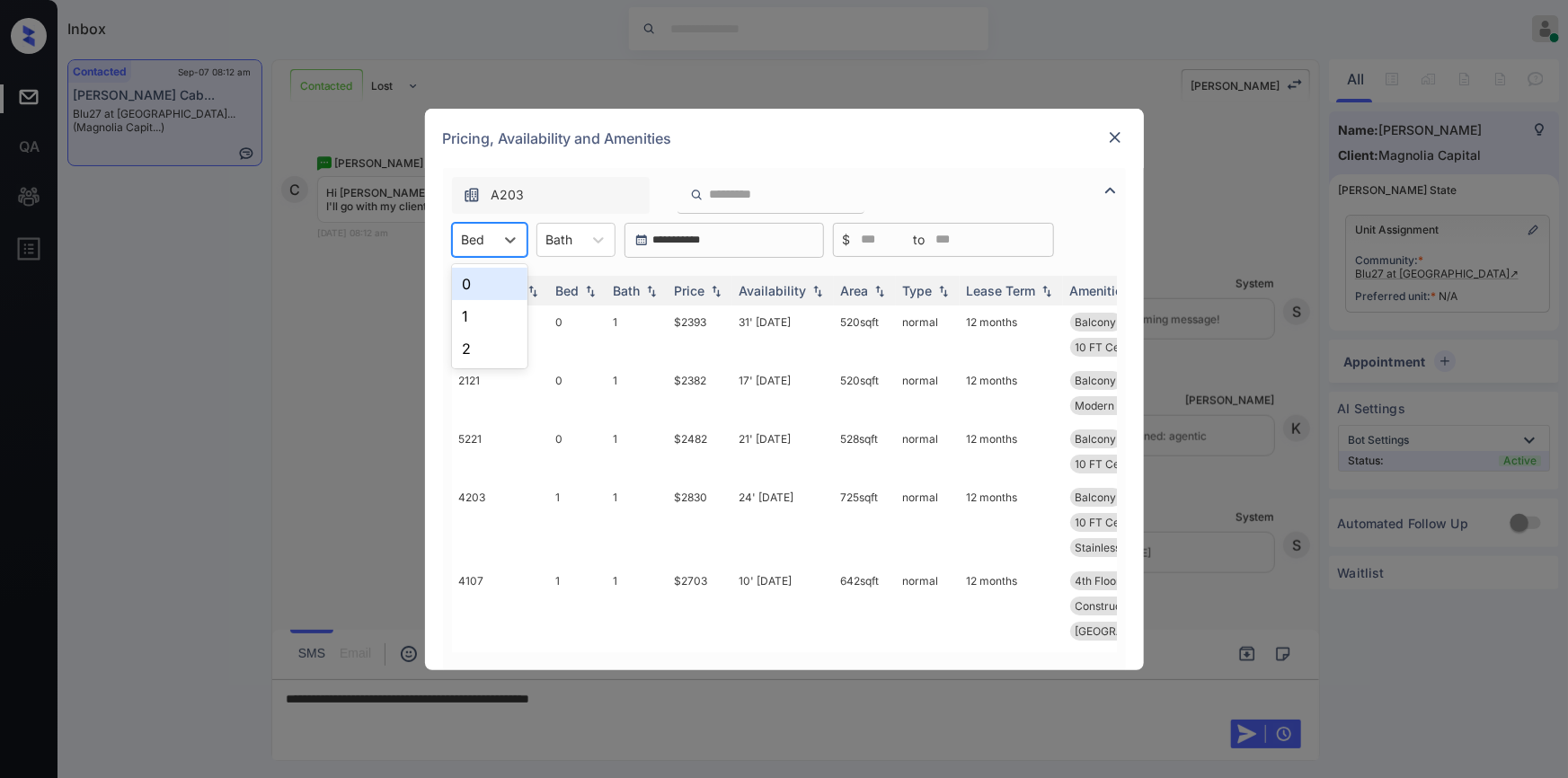
click at [492, 243] on div "Bed" at bounding box center [474, 239] width 41 height 26
click at [480, 276] on div "0" at bounding box center [489, 284] width 75 height 33
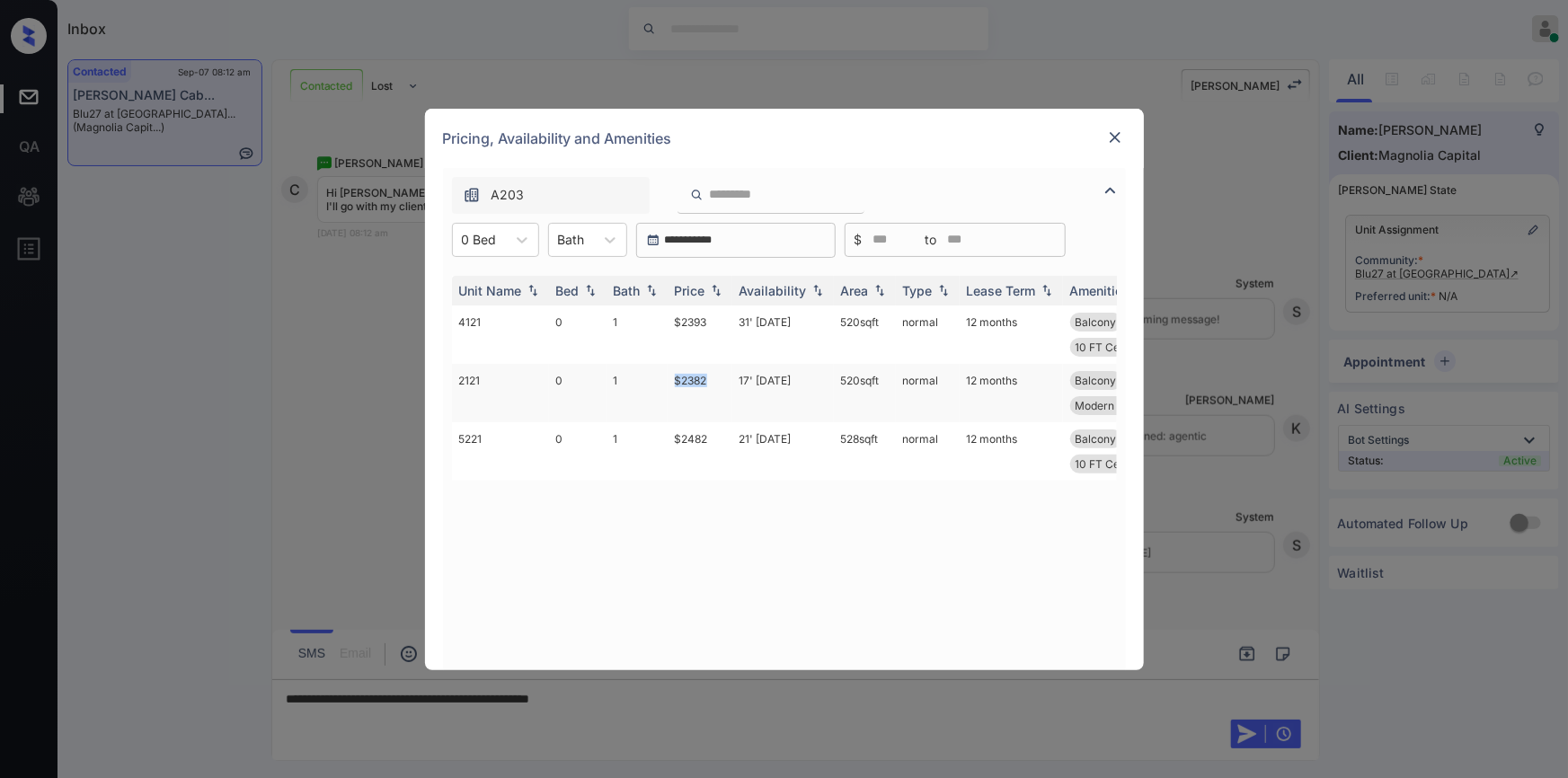
drag, startPoint x: 663, startPoint y: 378, endPoint x: 719, endPoint y: 373, distance: 56.2
click at [719, 373] on tr "2121 0 1 $2382 17' [DATE] 520 sqft normal 12 months Balcony 2nd Floor West View…" at bounding box center [921, 393] width 939 height 59
copy tr "$2382"
click at [700, 382] on td "$2382" at bounding box center [700, 393] width 65 height 59
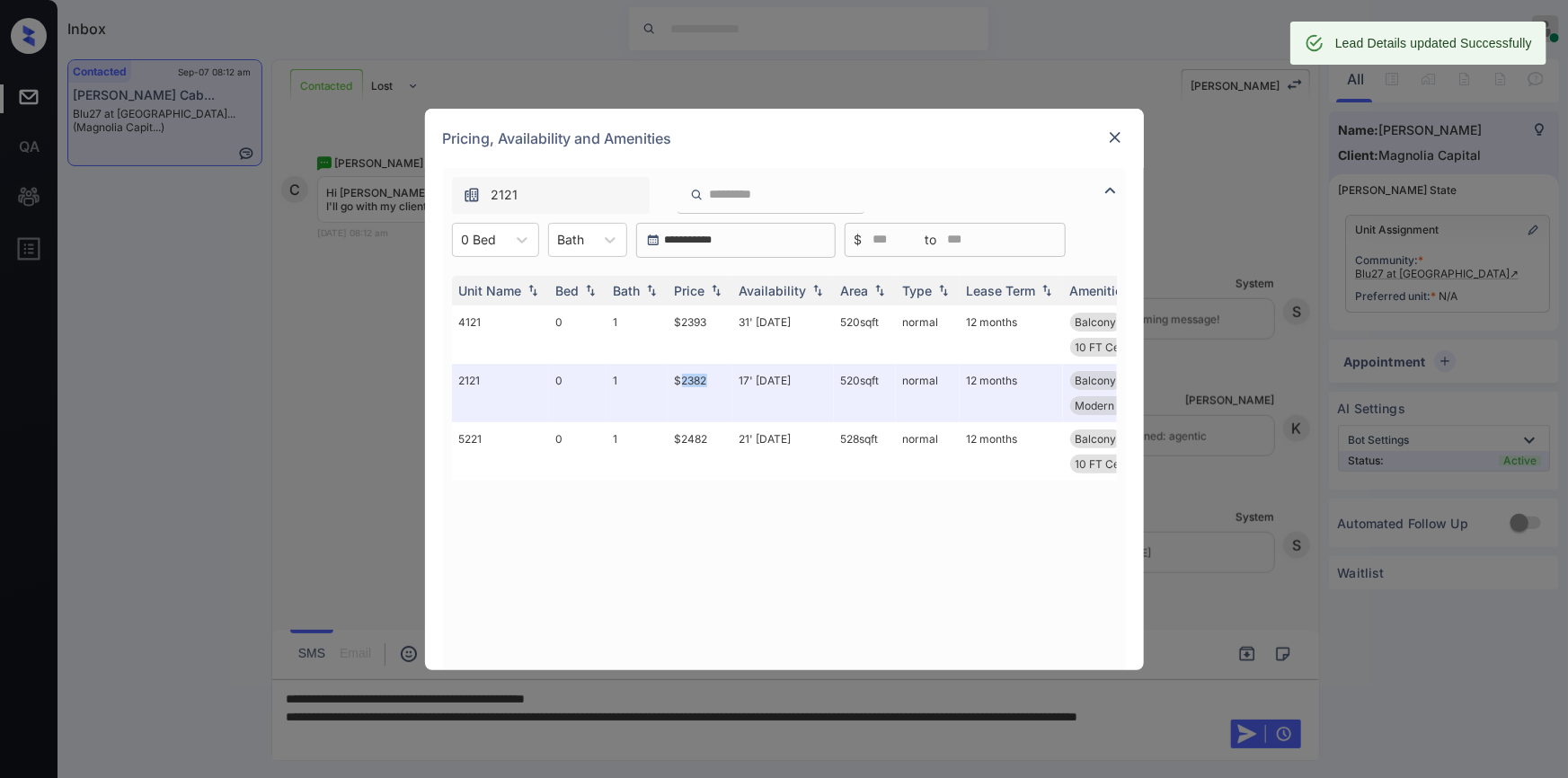
click at [1112, 137] on img at bounding box center [1115, 137] width 18 height 18
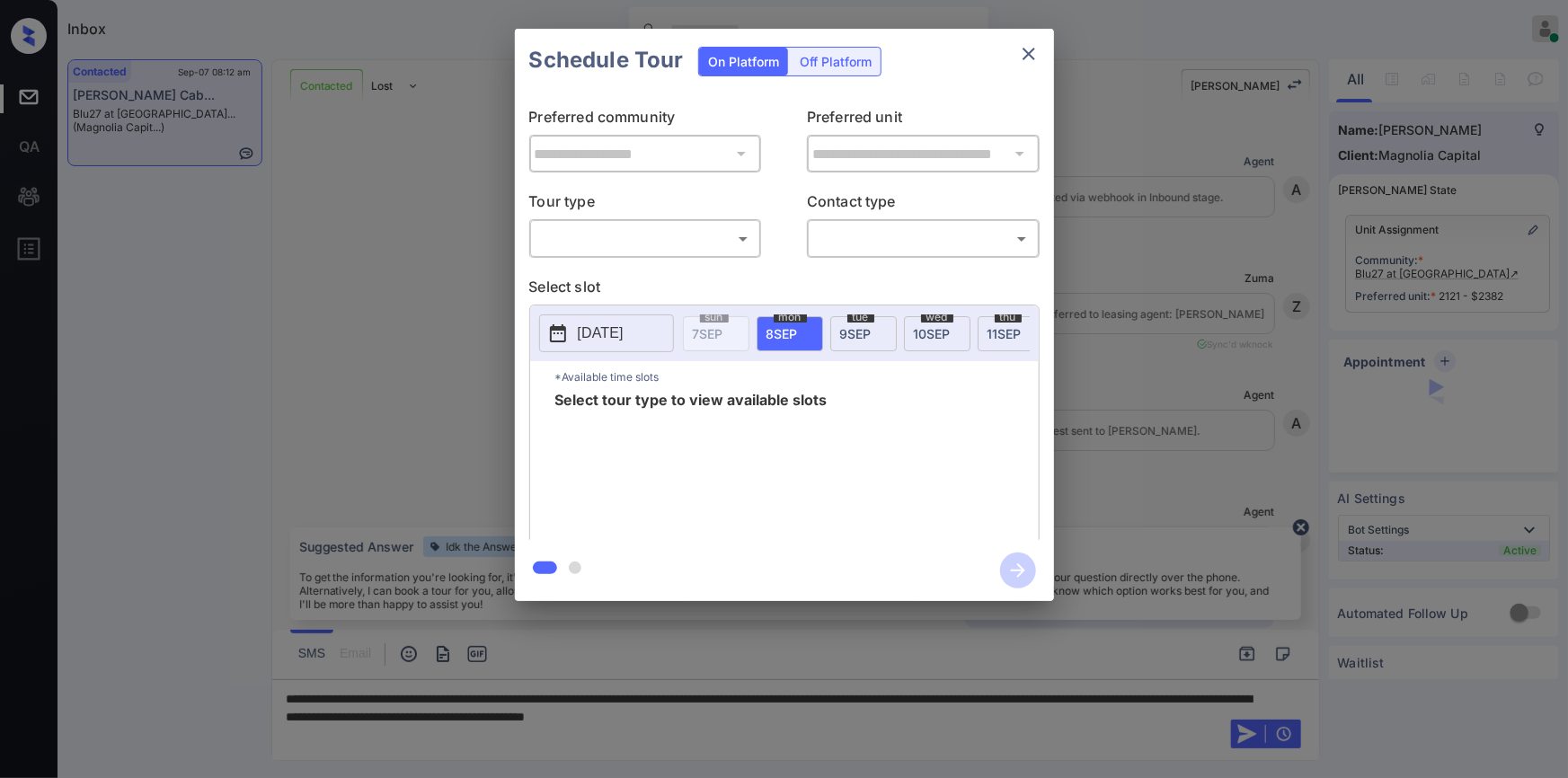
scroll to position [948, 0]
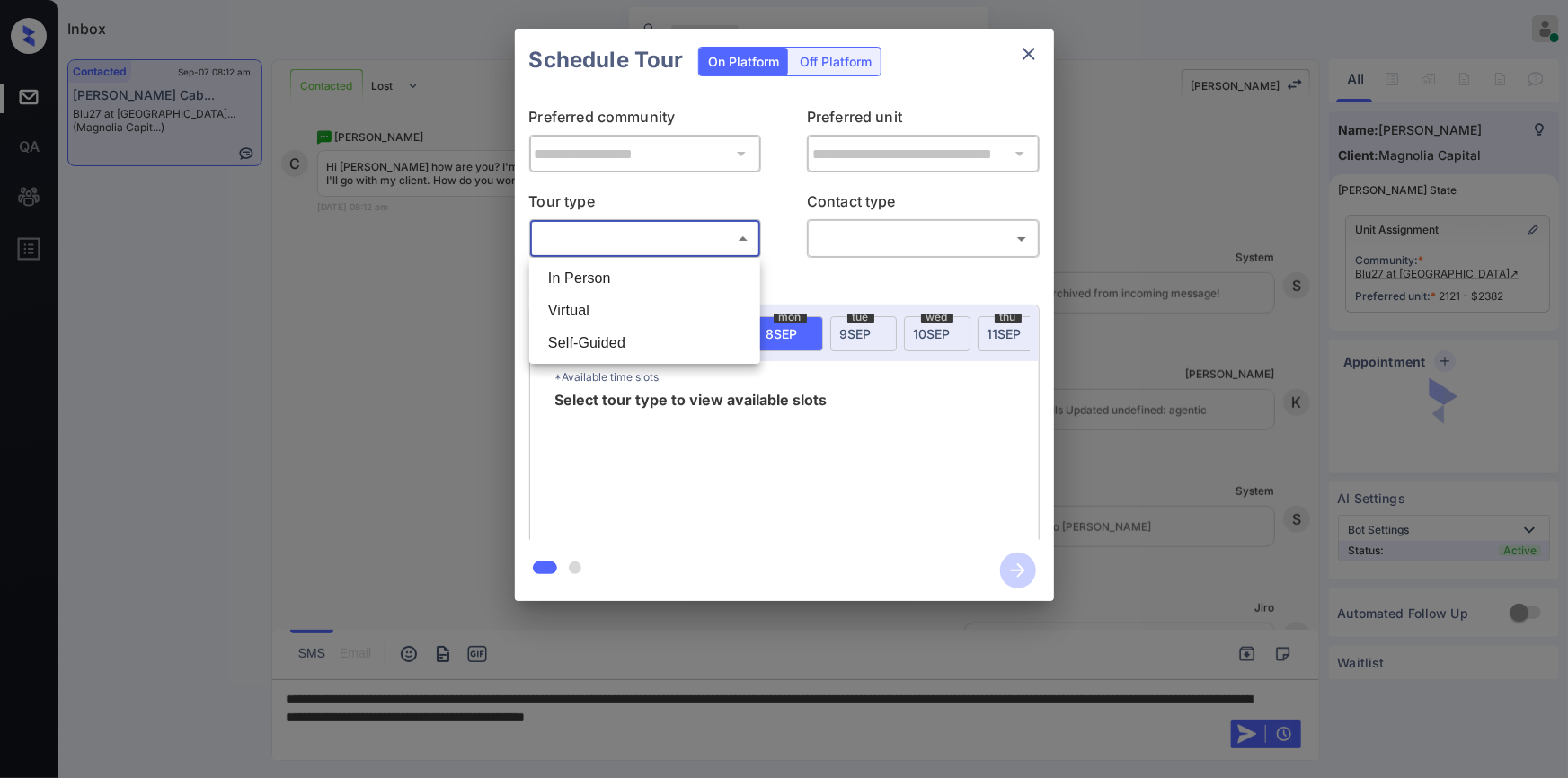
click at [676, 239] on body "Inbox [PERSON_NAME] Online Set yourself offline Set yourself on break Profile S…" at bounding box center [784, 389] width 1568 height 778
click at [595, 283] on li "In Person" at bounding box center [645, 278] width 221 height 33
type input "********"
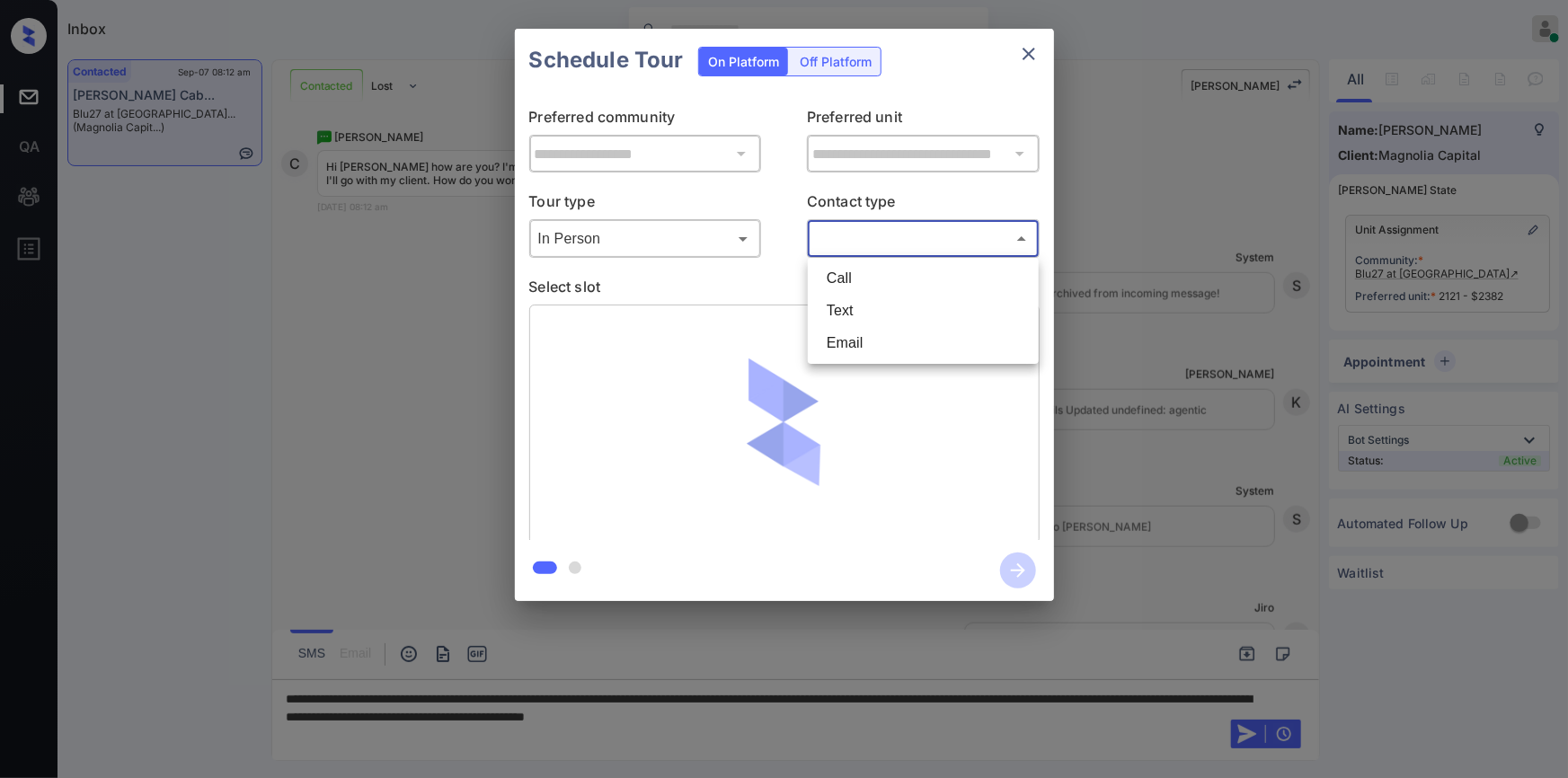
drag, startPoint x: 883, startPoint y: 230, endPoint x: 862, endPoint y: 274, distance: 48.8
click at [884, 230] on body "Inbox [PERSON_NAME] Online Set yourself offline Set yourself on break Profile S…" at bounding box center [784, 389] width 1568 height 778
click at [852, 311] on li "Text" at bounding box center [923, 311] width 221 height 33
type input "****"
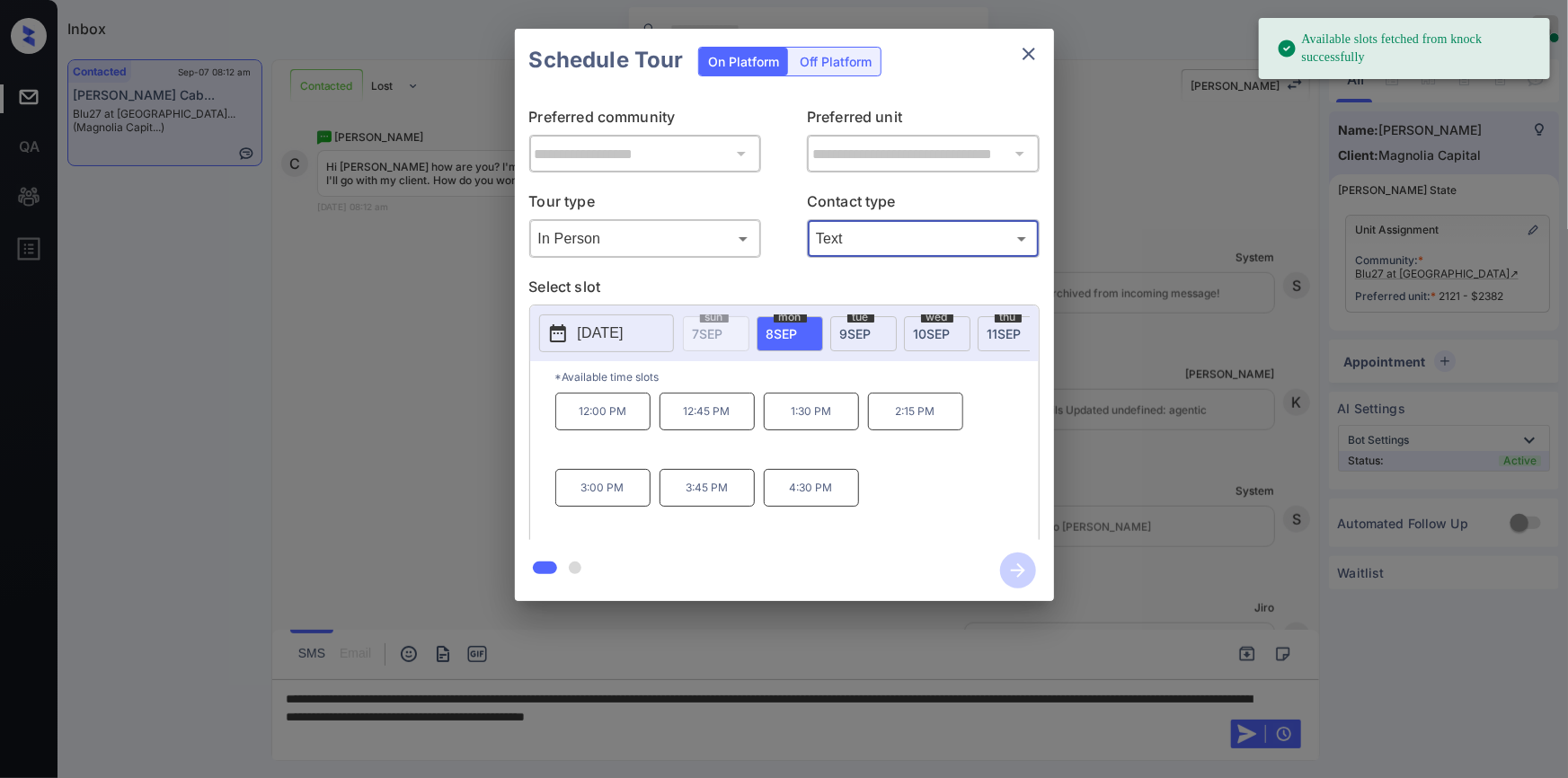
click at [1024, 54] on icon "close" at bounding box center [1028, 53] width 21 height 21
